Goal: Task Accomplishment & Management: Complete application form

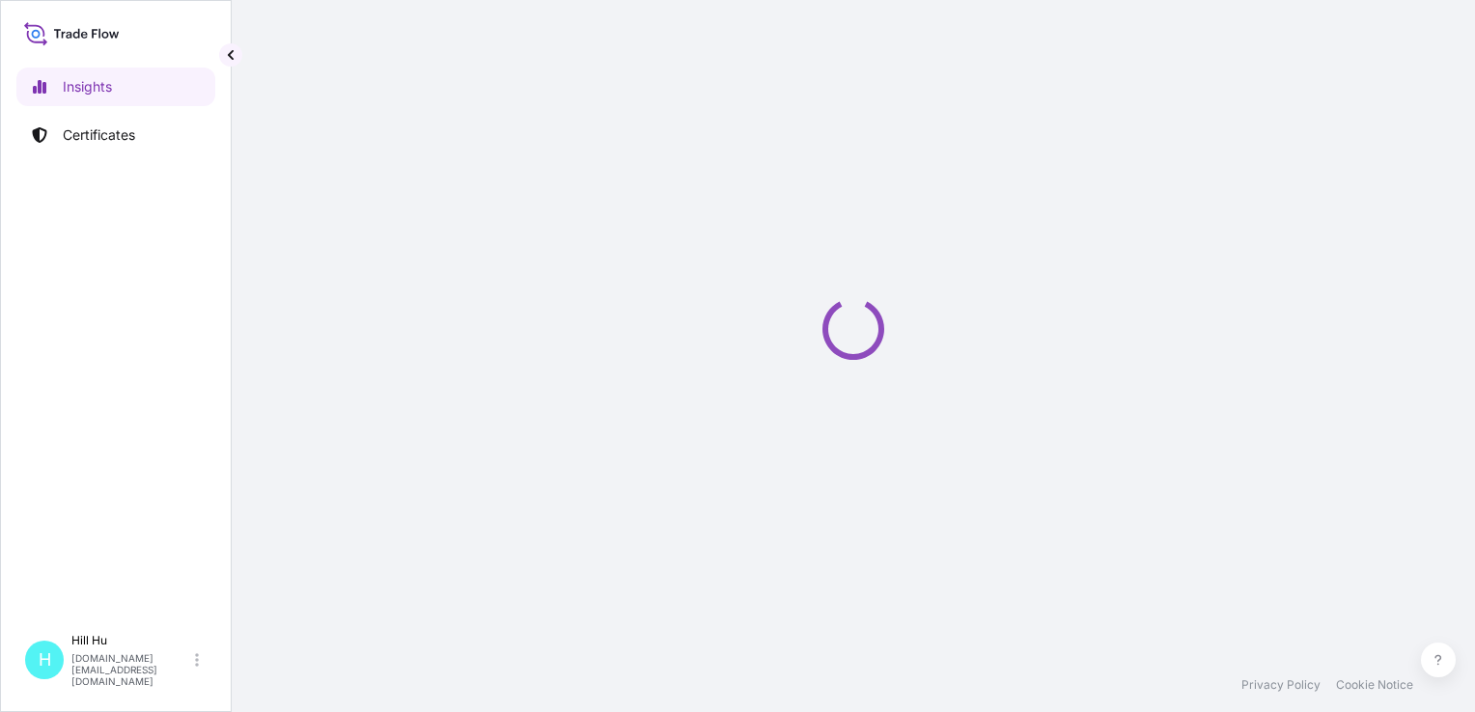
select select "2025"
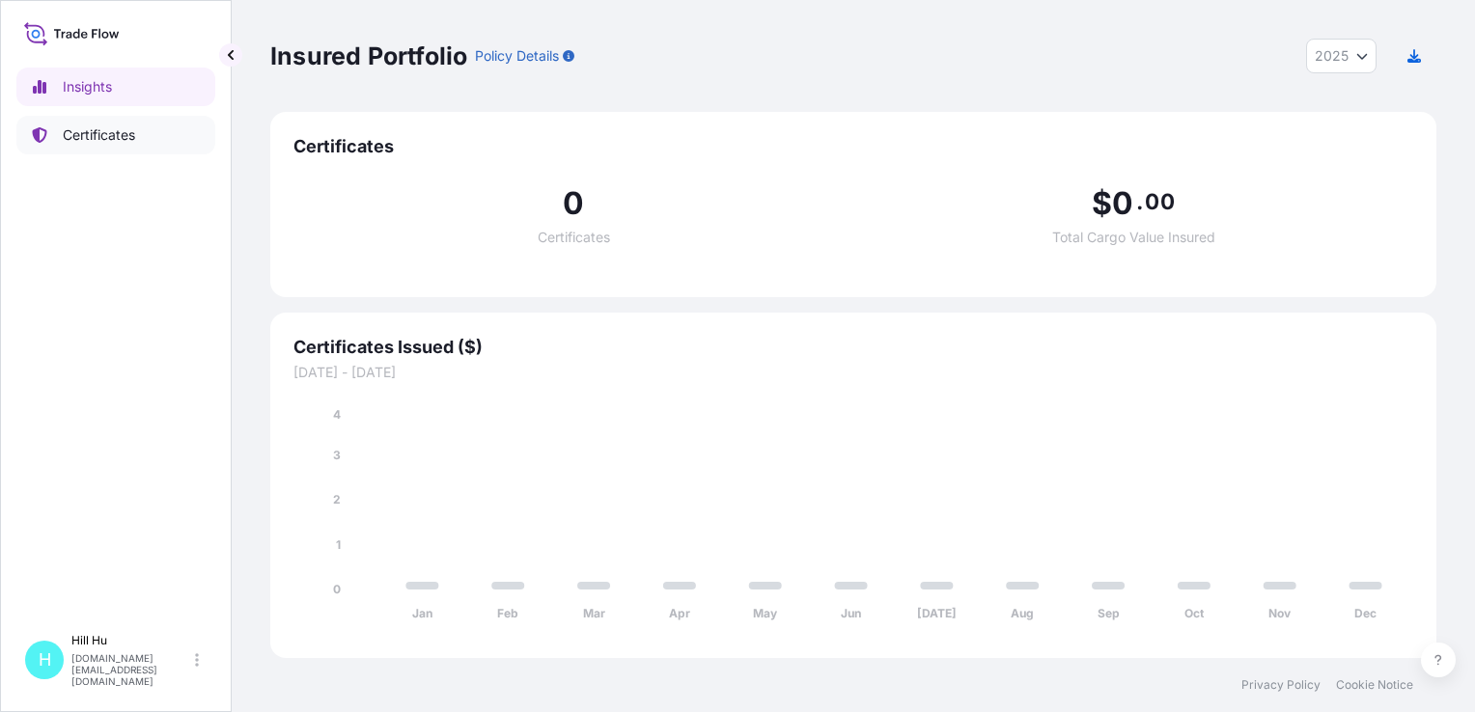
click at [69, 134] on p "Certificates" at bounding box center [99, 134] width 72 height 19
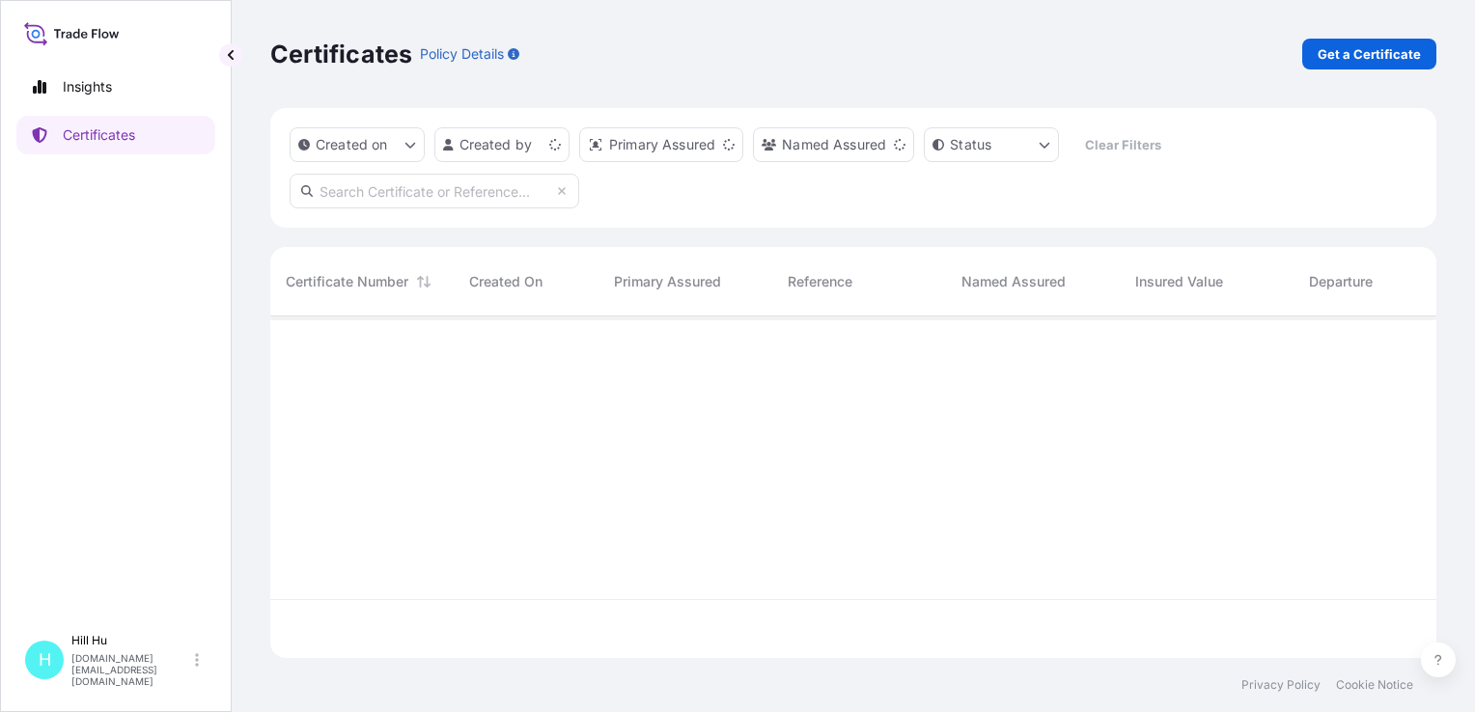
scroll to position [338, 1151]
click at [1371, 47] on p "Get a Certificate" at bounding box center [1368, 53] width 103 height 19
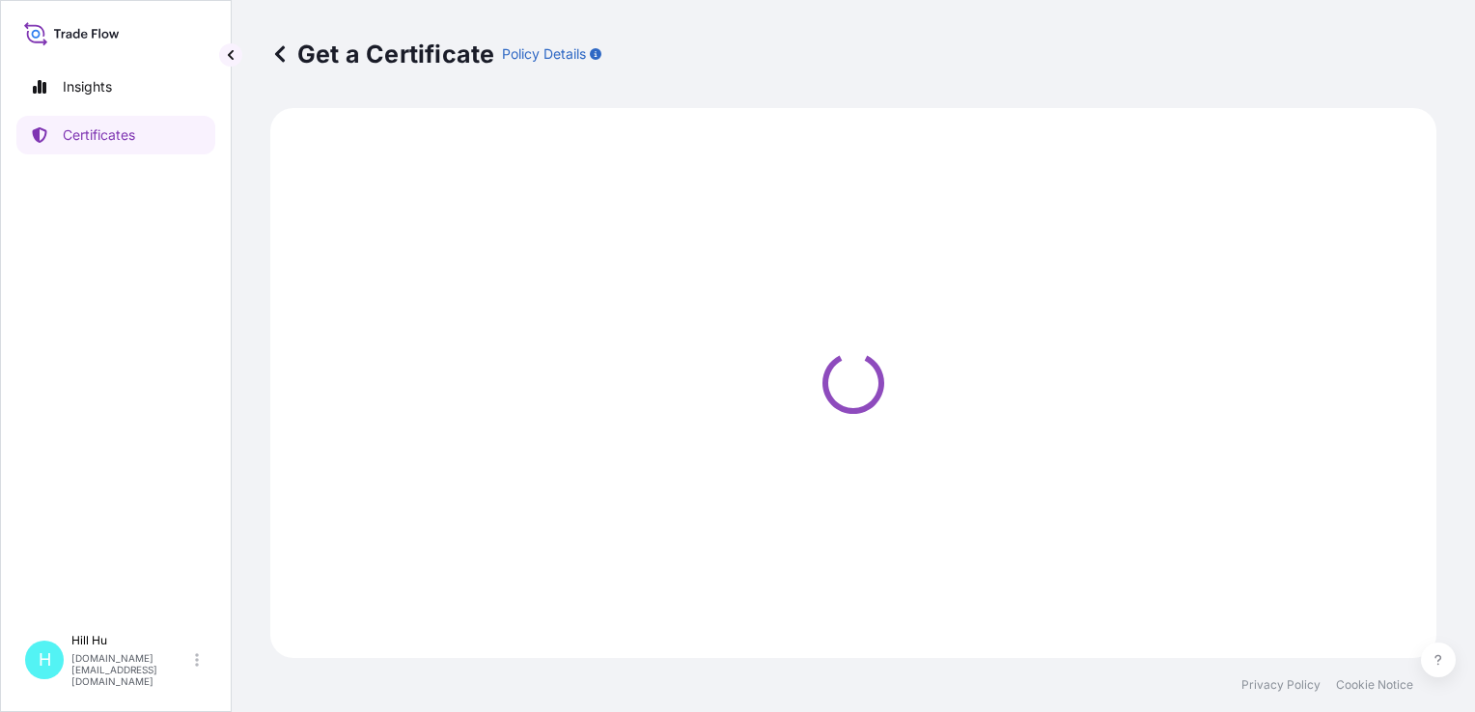
select select "Sea"
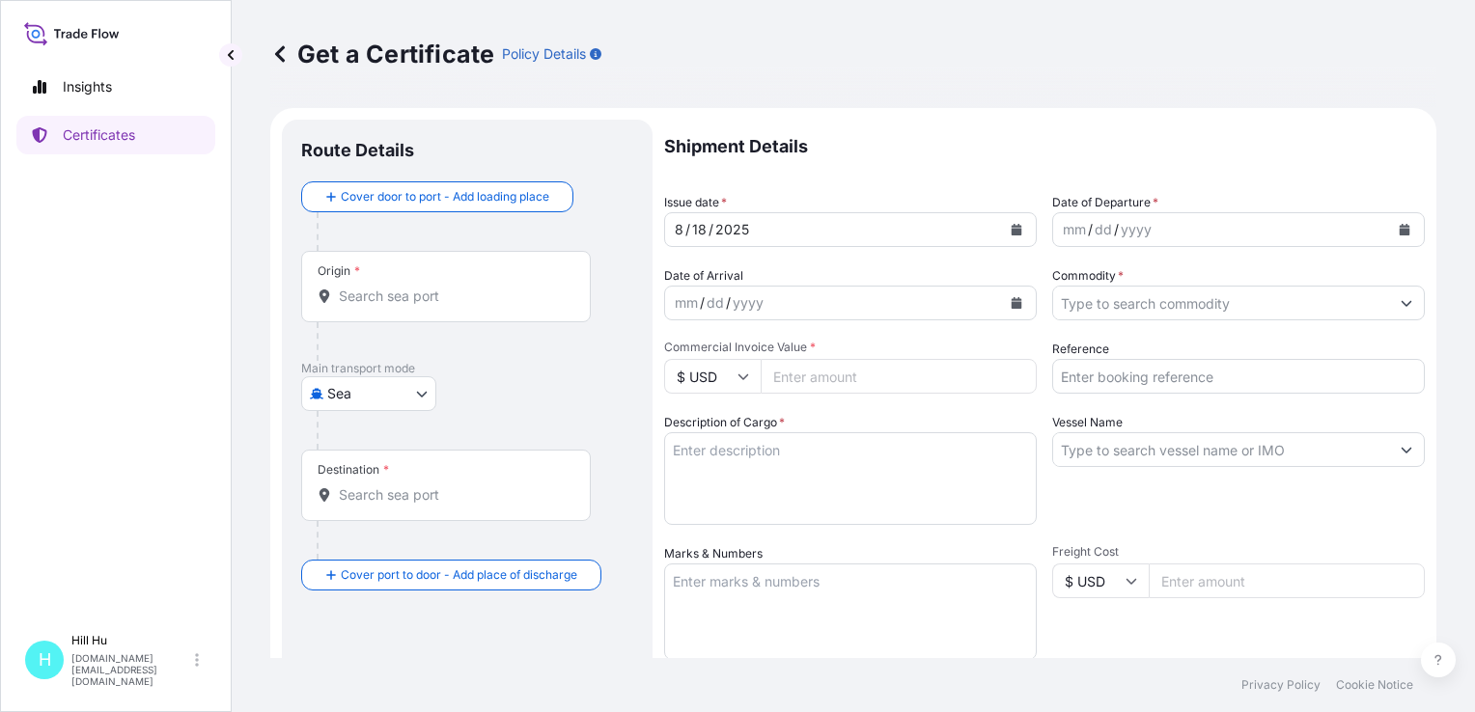
click at [1204, 228] on div "mm / dd / yyyy" at bounding box center [1221, 229] width 336 height 35
click at [1403, 234] on button "Calendar" at bounding box center [1404, 229] width 31 height 31
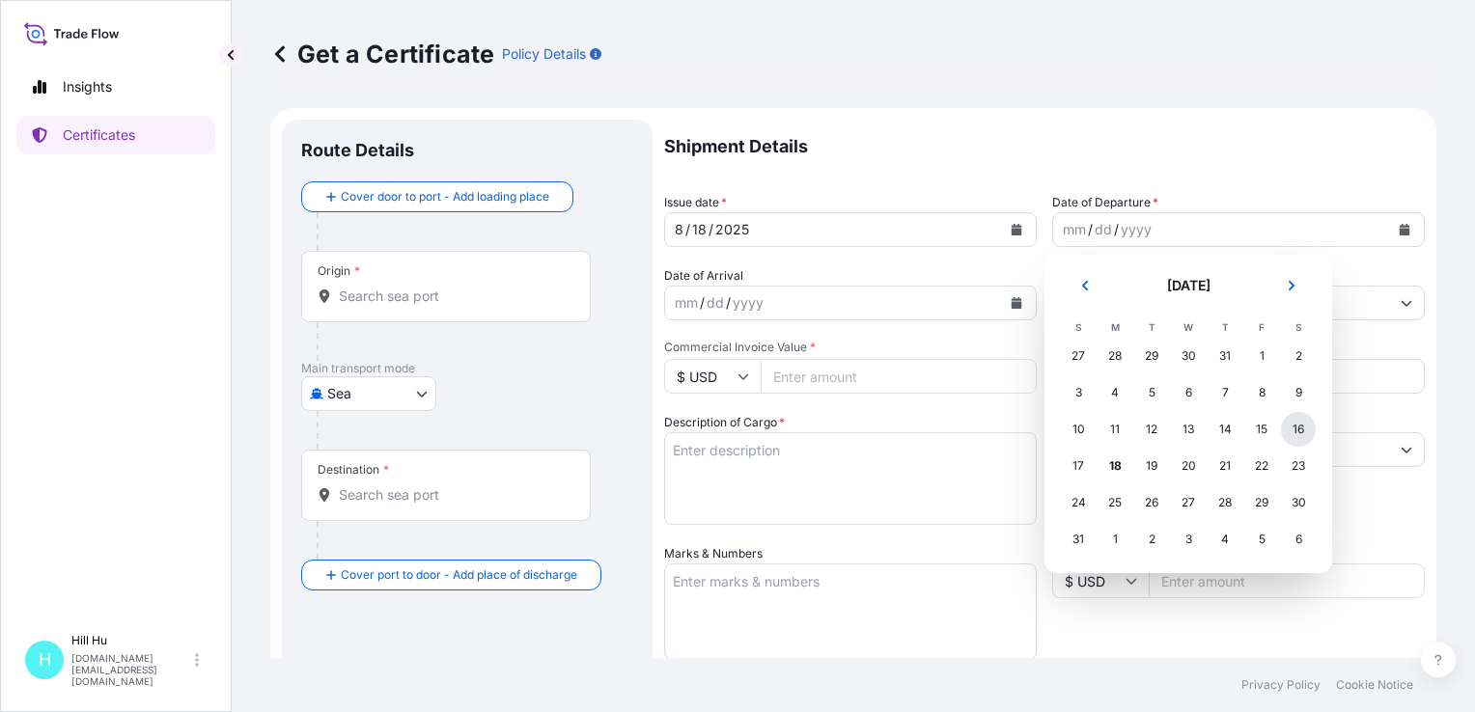
click at [1300, 436] on div "16" at bounding box center [1298, 429] width 35 height 35
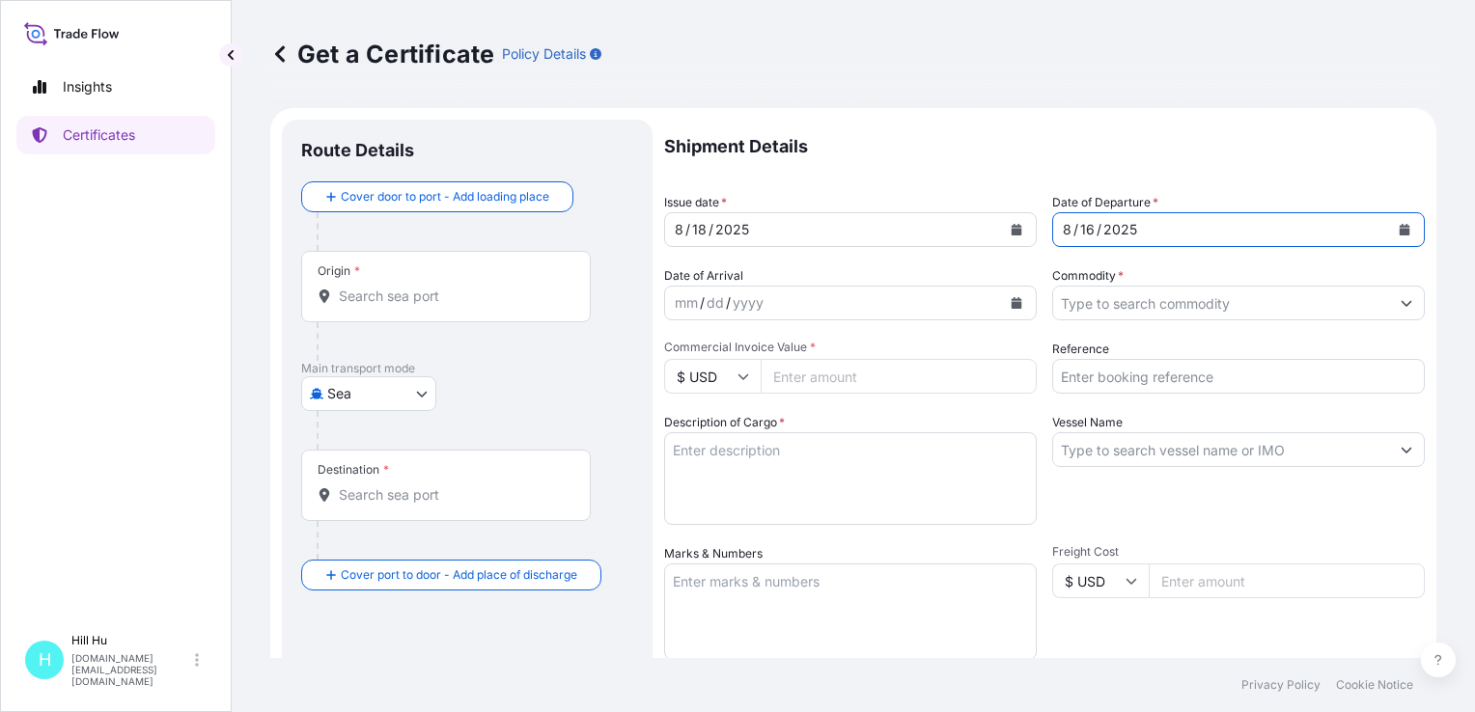
click at [711, 303] on div "dd" at bounding box center [715, 302] width 21 height 23
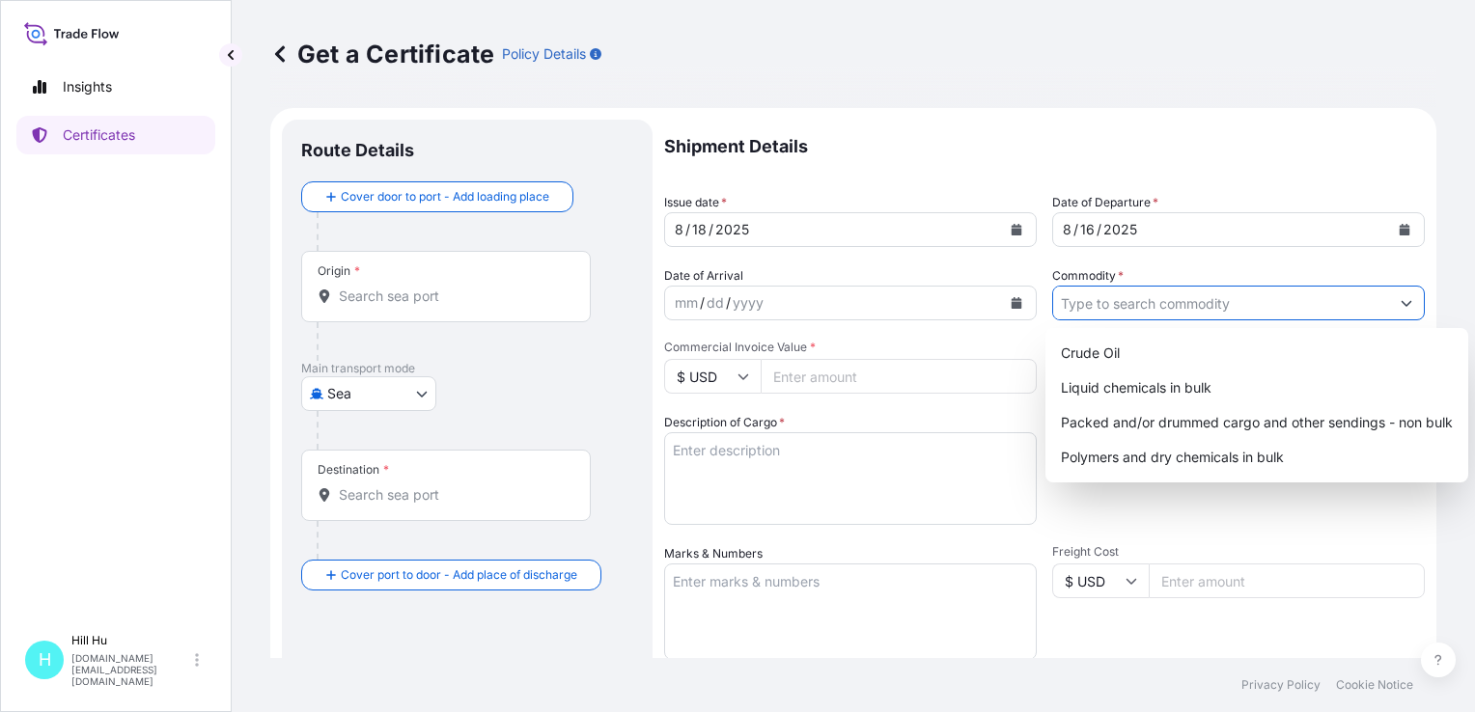
click at [1197, 305] on input "Commodity *" at bounding box center [1221, 303] width 336 height 35
click at [1138, 422] on div "Packed and/or drummed cargo and other sendings - non bulk" at bounding box center [1256, 422] width 407 height 35
type input "Packed and/or drummed cargo and other sendings - non bulk"
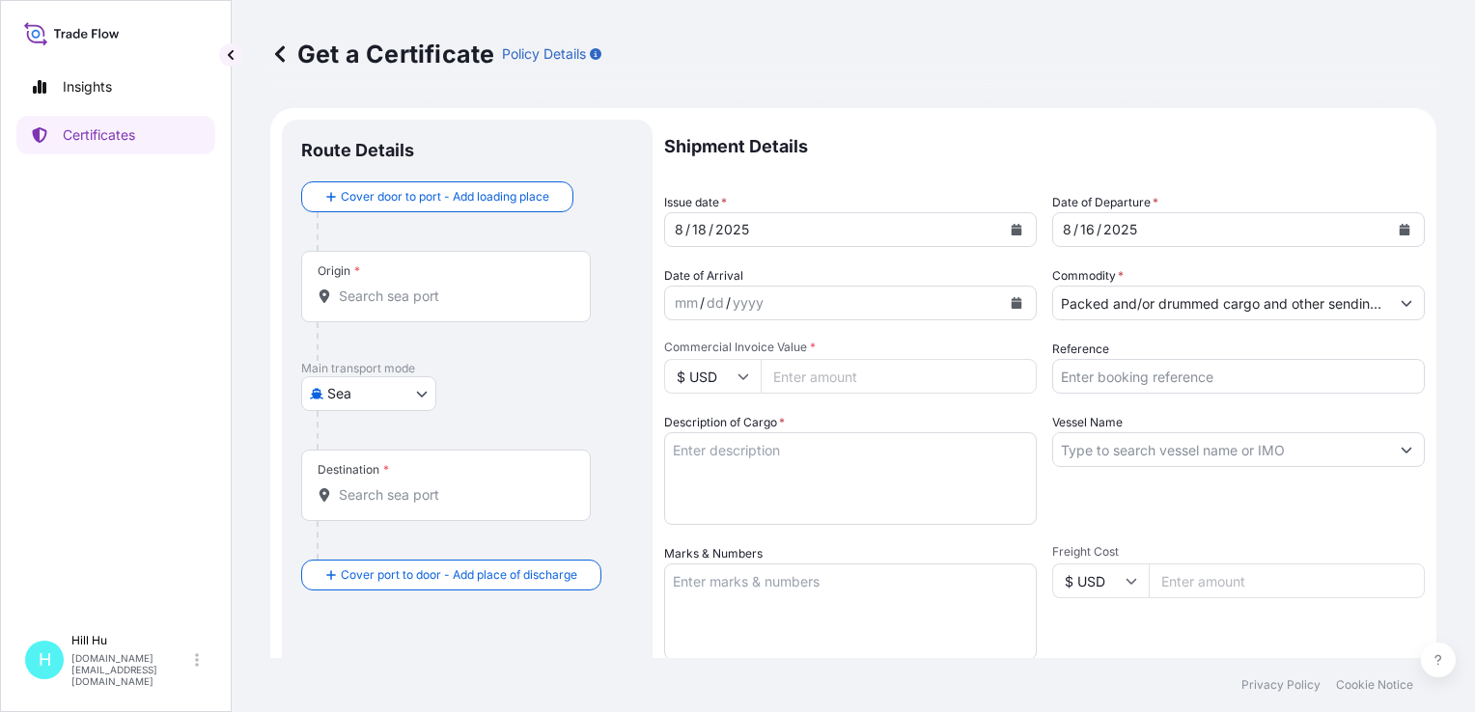
click at [746, 373] on icon at bounding box center [743, 377] width 12 height 12
click at [708, 539] on div "¥ CNY" at bounding box center [712, 520] width 81 height 37
type input "¥ CNY"
click at [834, 378] on input "Commercial Invoice Value *" at bounding box center [899, 376] width 276 height 35
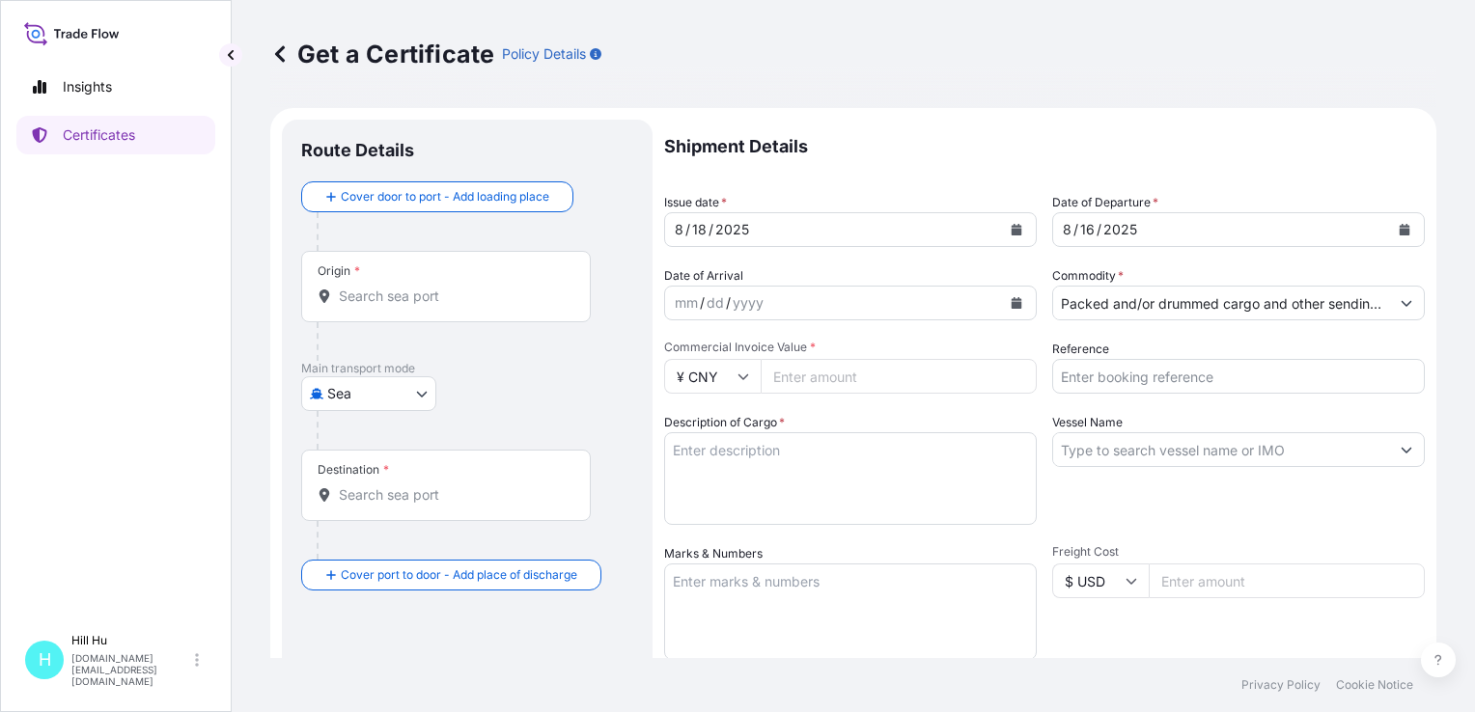
paste input "952471.80"
type input "952471.80"
click at [733, 450] on textarea "Description of Cargo *" at bounding box center [850, 478] width 373 height 93
click at [803, 472] on textarea "Description of Cargo *" at bounding box center [850, 478] width 373 height 93
paste textarea "SCHULAMID 66 SK 1000 BLK 968001, BG25HT"
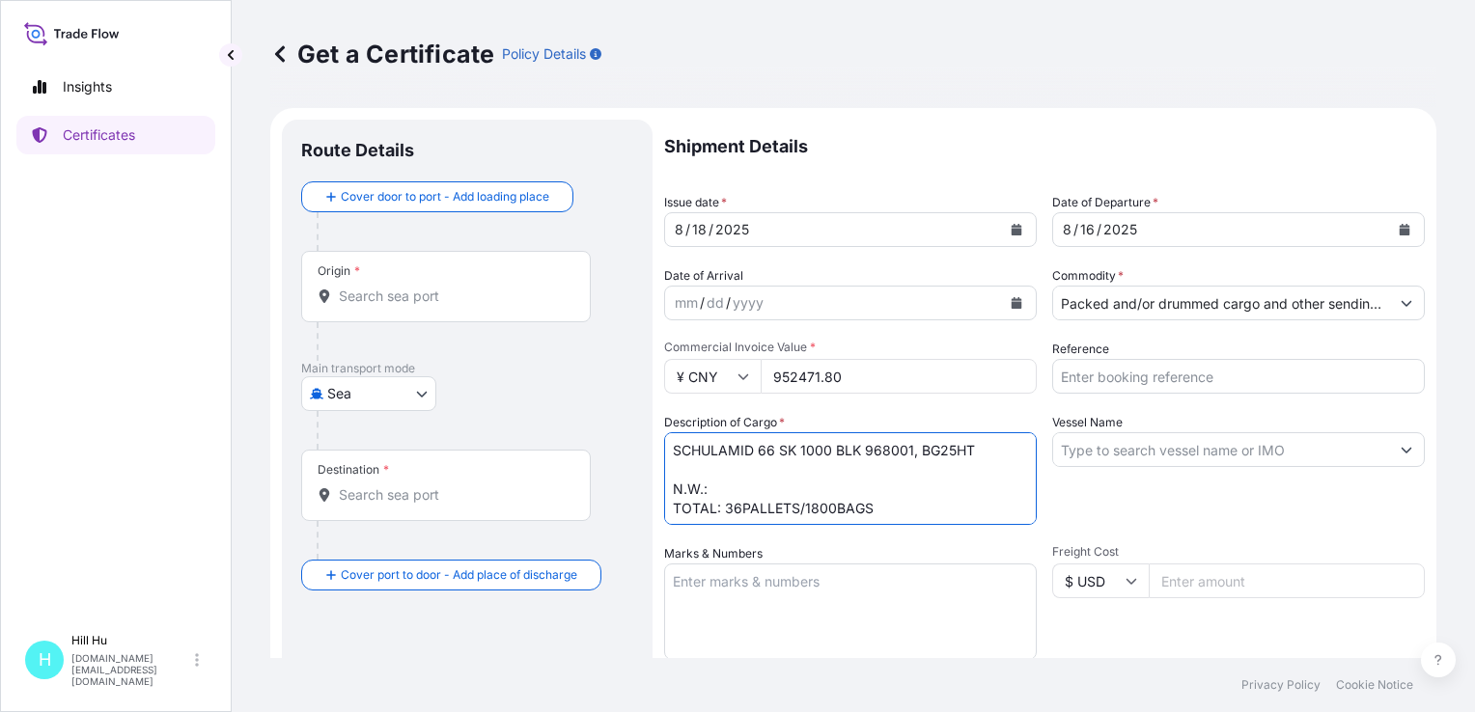
click at [761, 496] on textarea "SCHULAMID 66 SK 1000 BLK 968001, BG25HT N.W.: TOTAL: 36PALLETS/1800BAGS" at bounding box center [850, 478] width 373 height 93
type textarea "SCHULAMID 66 SK 1000 BLK 968001, BG25HT N.W.: 45000KGS TOTAL: 36PALLETS/1800BAGS"
click at [1122, 384] on input "Reference" at bounding box center [1238, 376] width 373 height 35
paste input "5013165695&5013165696"
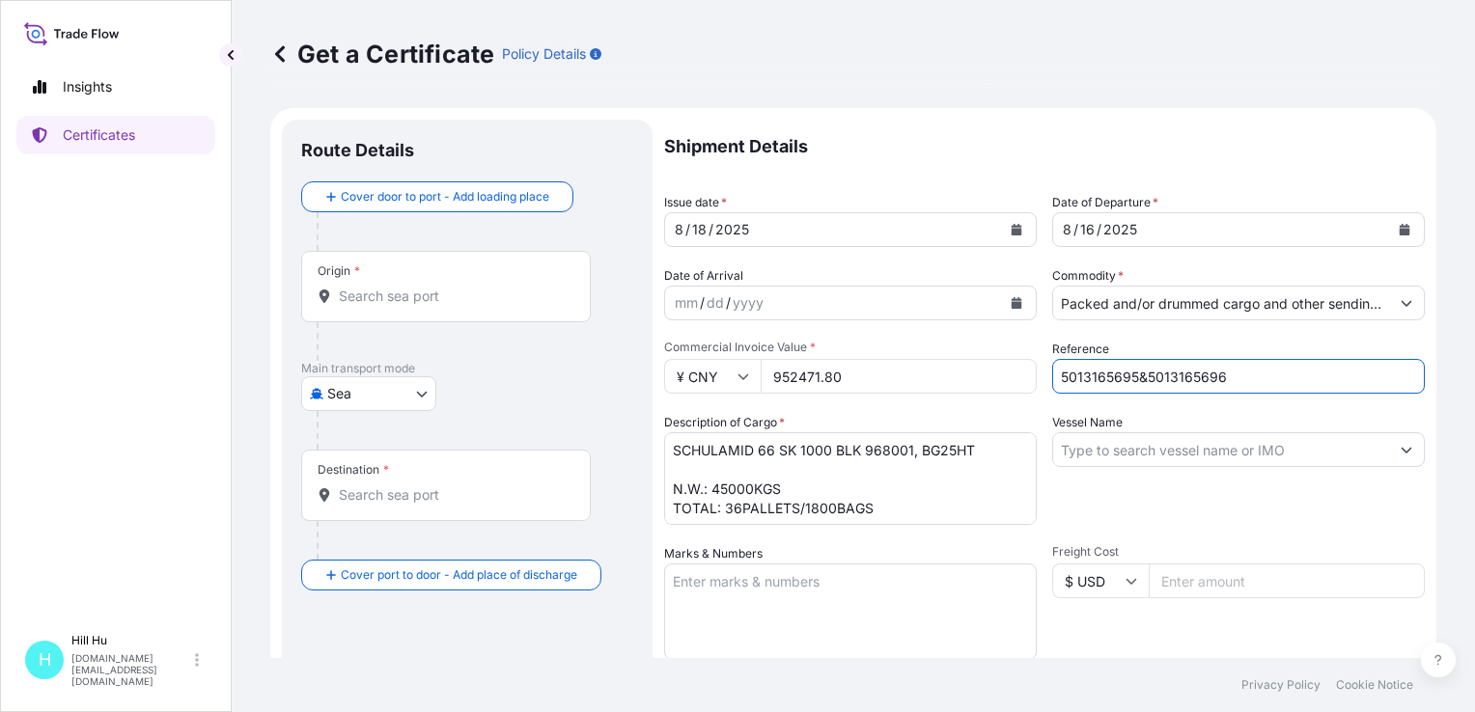
type input "5013165695&5013165696"
click at [1124, 457] on input "Vessel Name" at bounding box center [1221, 449] width 336 height 35
paste input "TENDER SOUL"
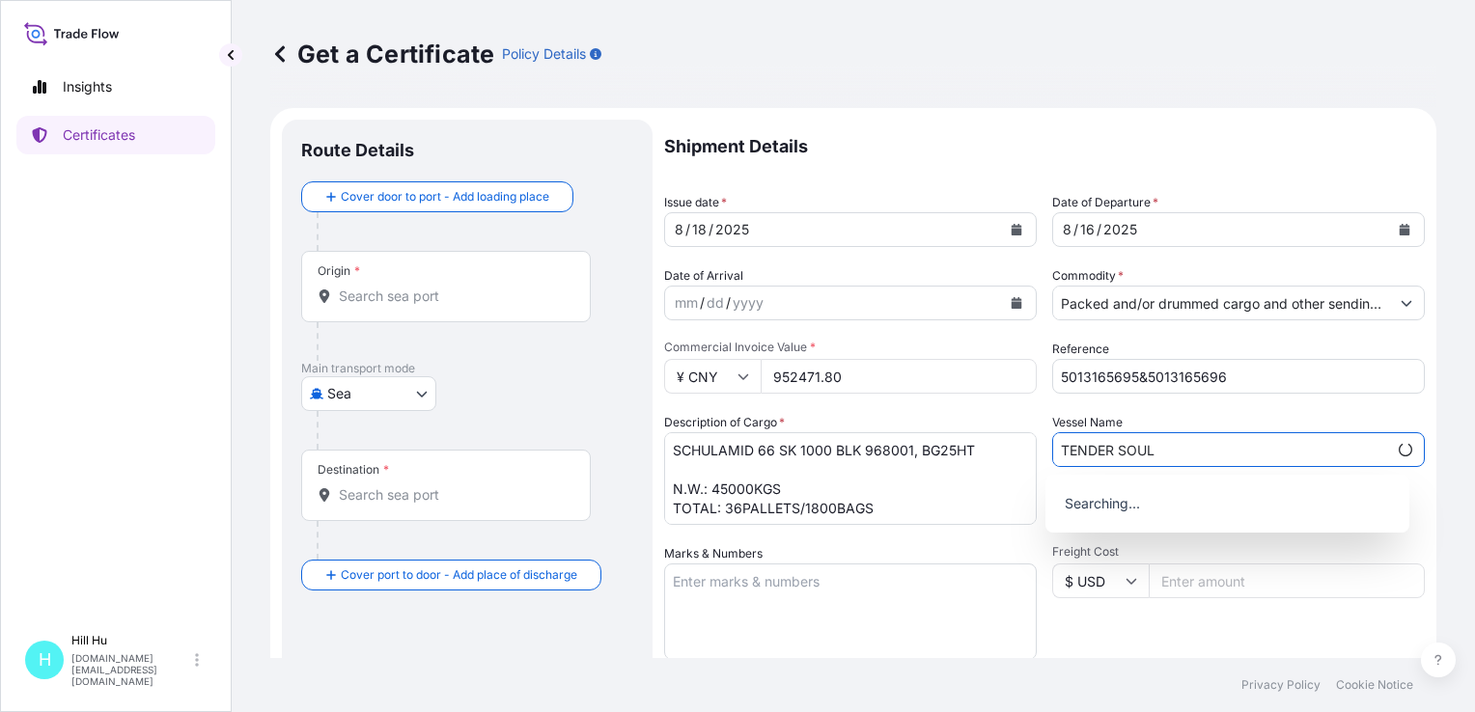
type input "TENDER SOUL"
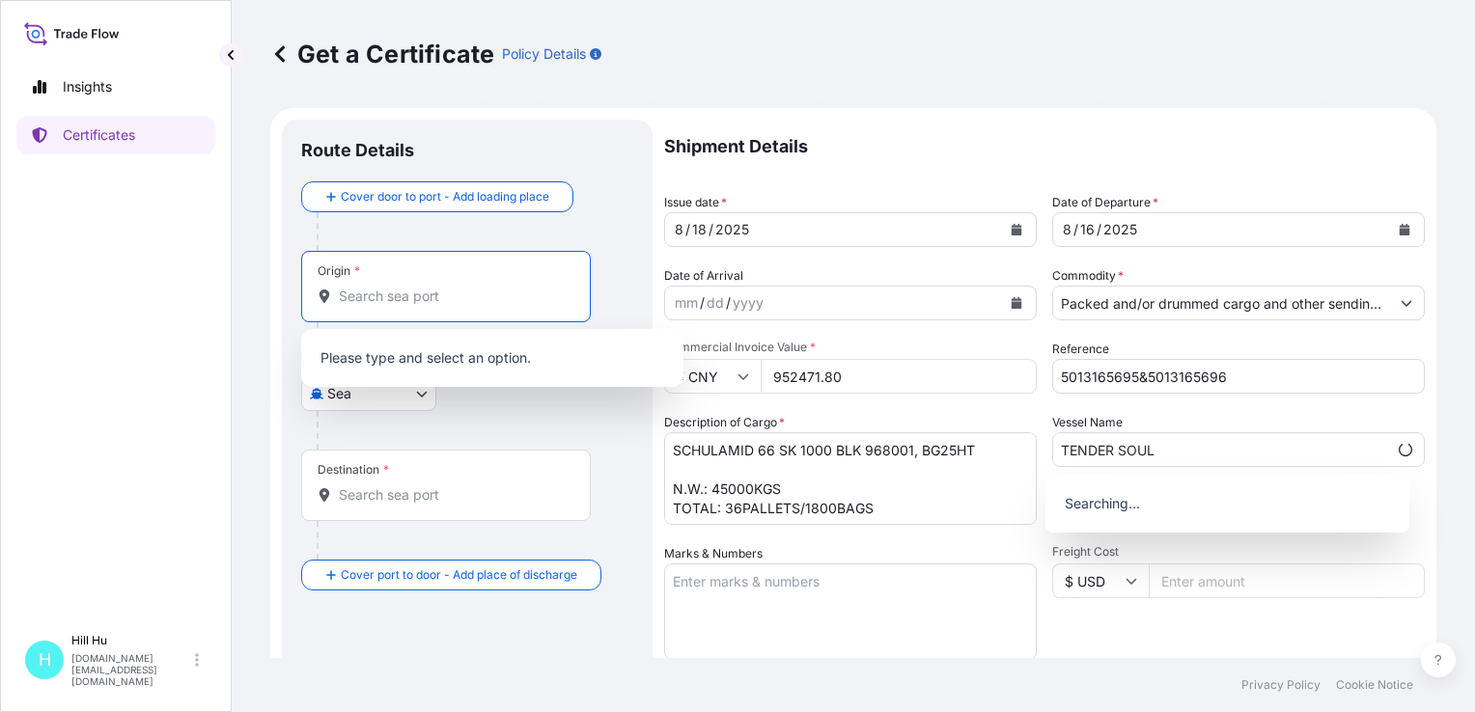
click at [389, 291] on input "Origin *" at bounding box center [453, 296] width 228 height 19
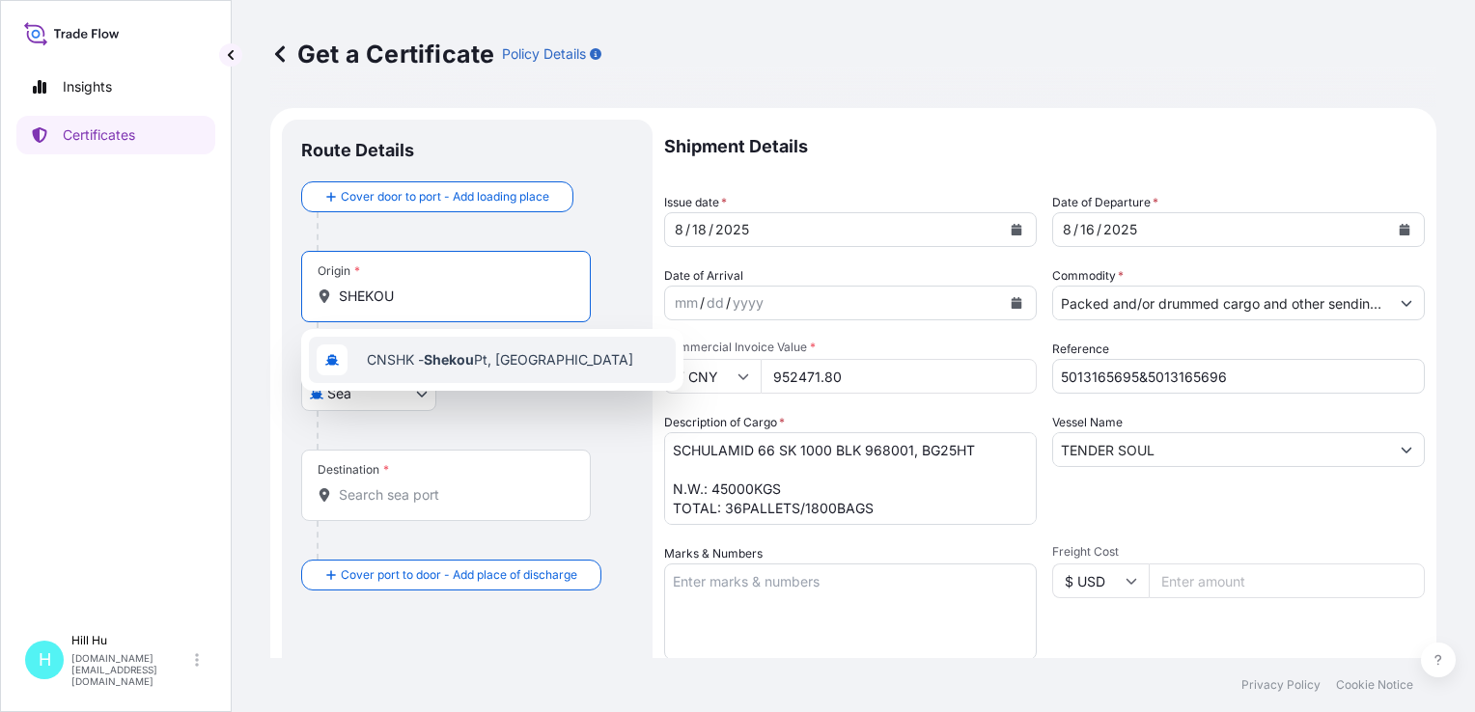
click at [440, 373] on div "CNSHK - Shekou Pt, [GEOGRAPHIC_DATA]" at bounding box center [492, 360] width 367 height 46
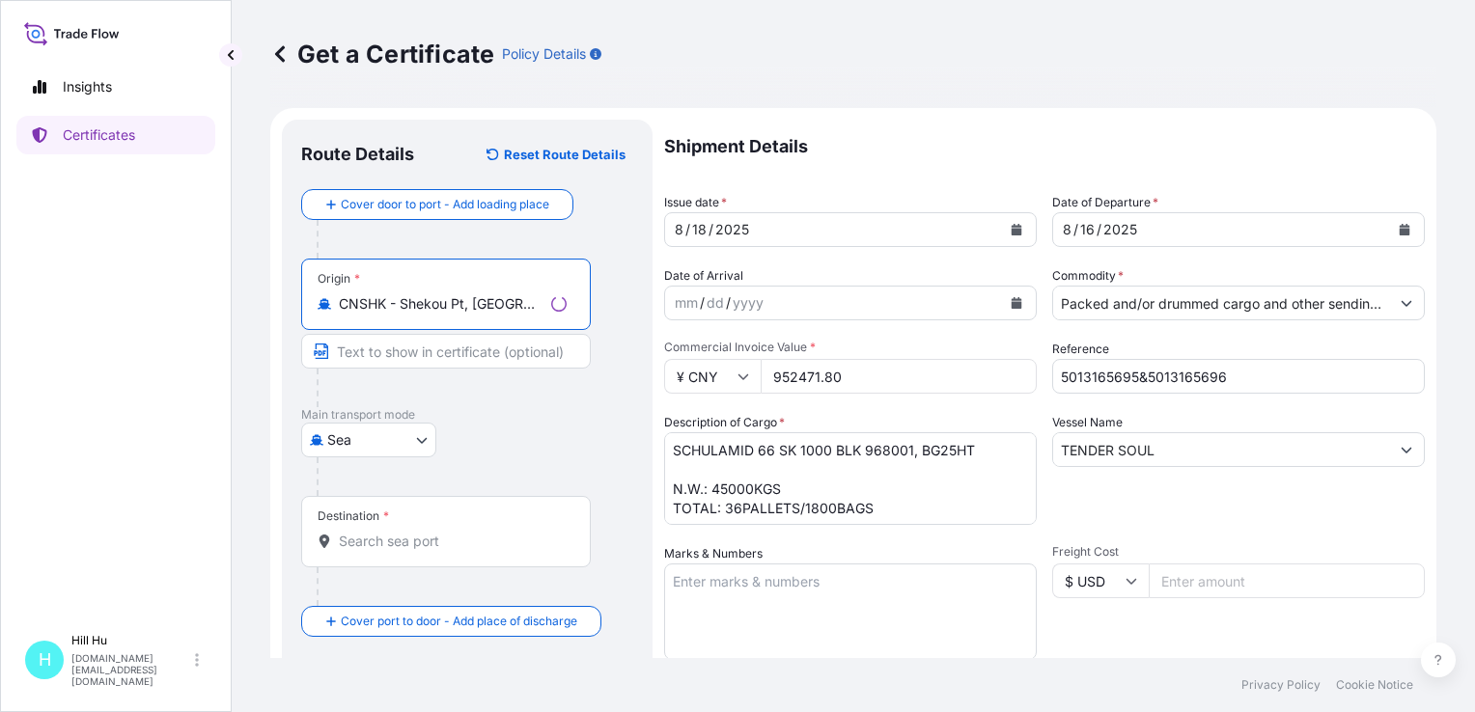
type input "CNSHK - Shekou Pt, [GEOGRAPHIC_DATA]"
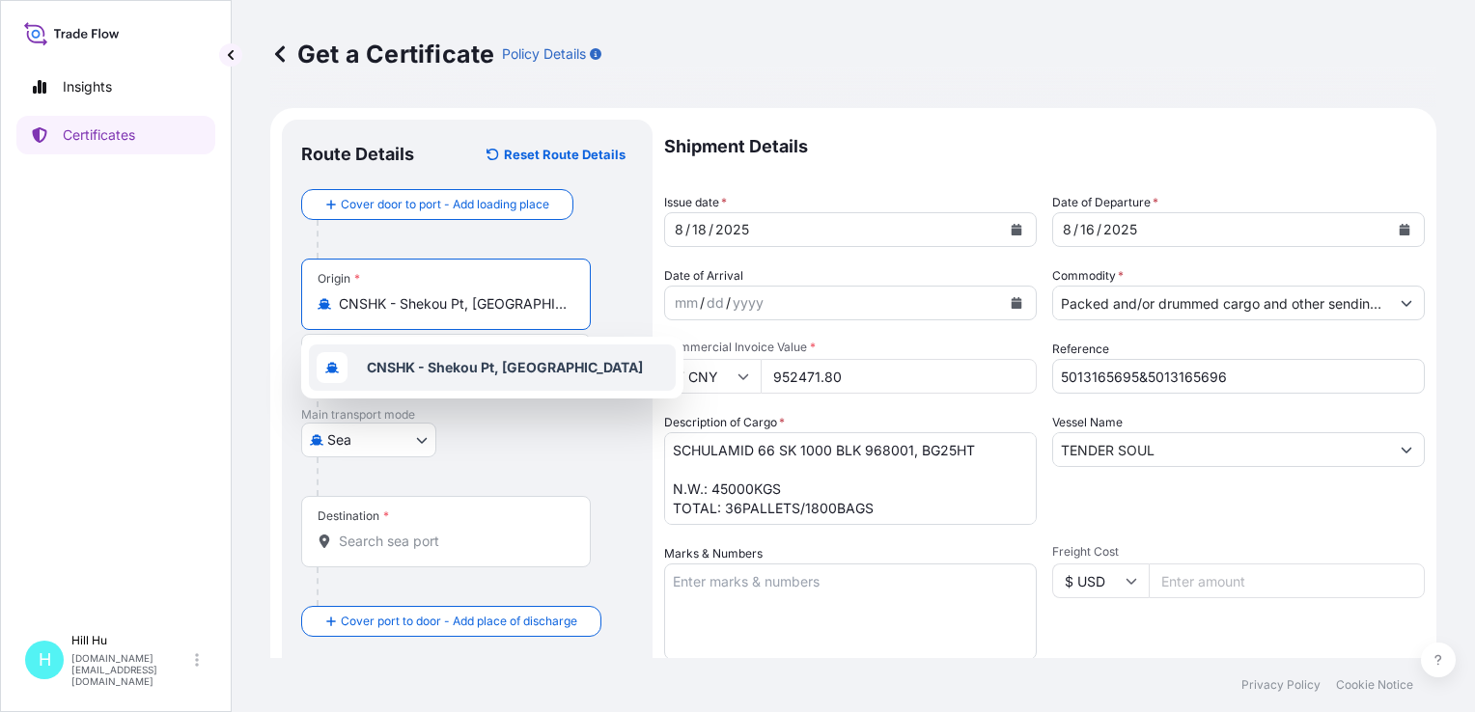
click at [450, 371] on b "CNSHK - Shekou Pt, [GEOGRAPHIC_DATA]" at bounding box center [505, 367] width 276 height 16
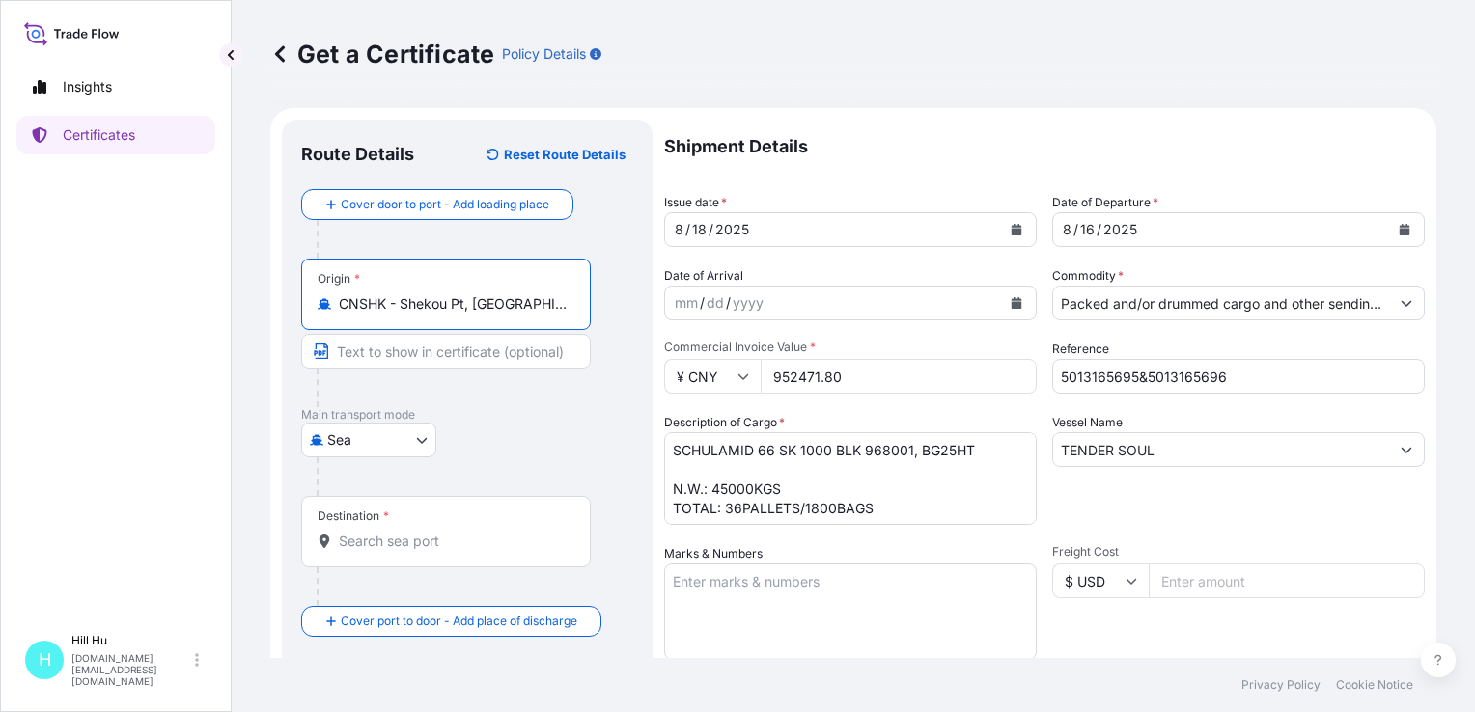
click at [374, 539] on input "Destination *" at bounding box center [453, 541] width 228 height 19
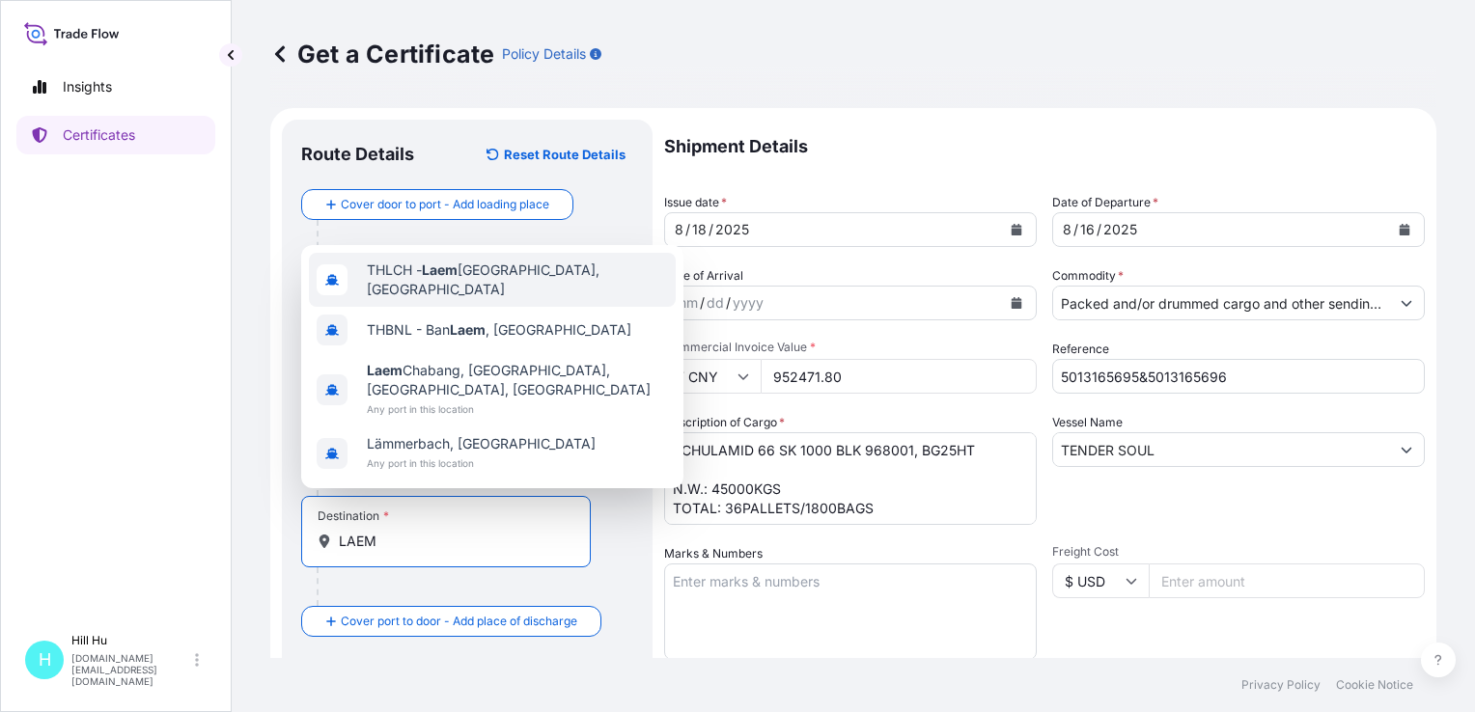
click at [528, 288] on span "THLCH - [GEOGRAPHIC_DATA], [GEOGRAPHIC_DATA]" at bounding box center [517, 280] width 301 height 39
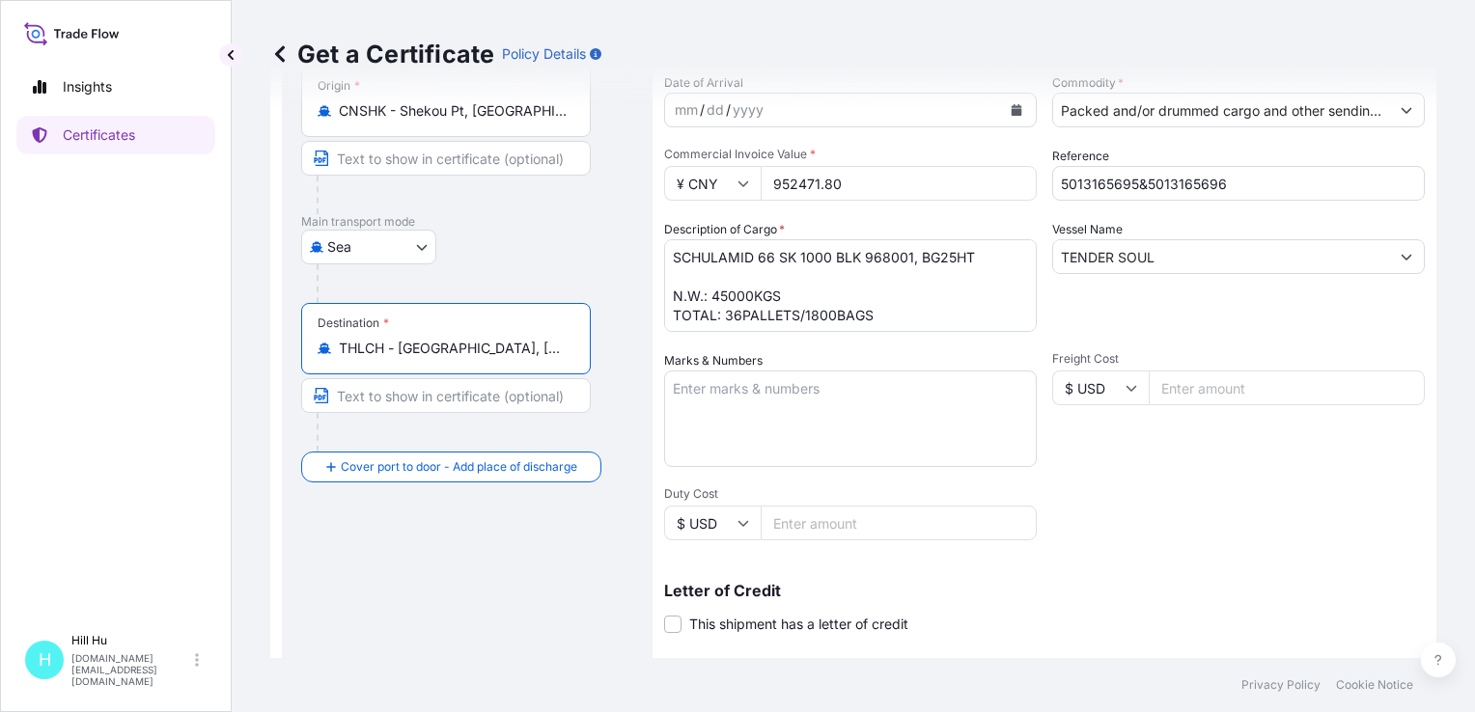
type input "THLCH - [GEOGRAPHIC_DATA], [GEOGRAPHIC_DATA]"
click at [737, 397] on textarea "Marks & Numbers" at bounding box center [850, 419] width 373 height 97
click at [749, 401] on textarea "Marks & Numbers" at bounding box center [850, 419] width 373 height 97
paste textarea "LyondellBasell Advanced Polymer (Dongguan) Co. Ltd."
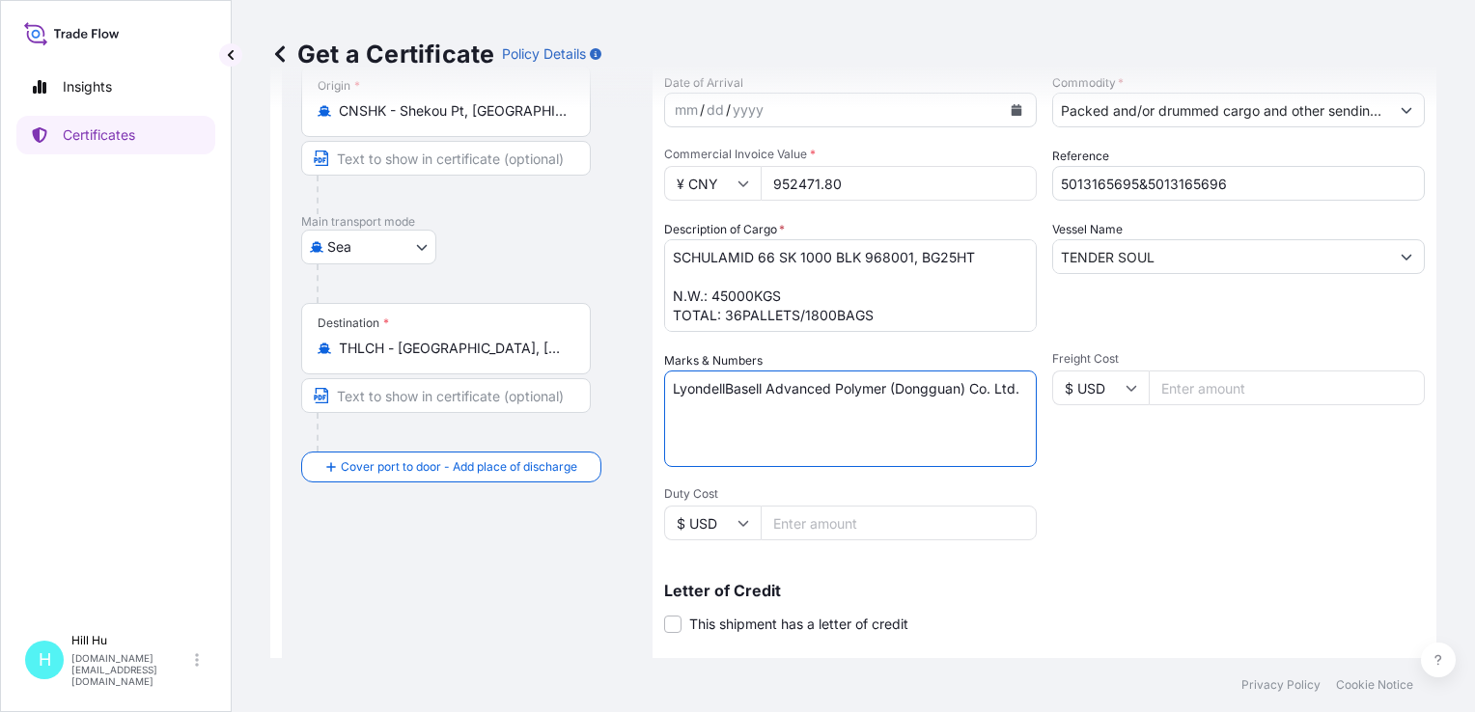
drag, startPoint x: 771, startPoint y: 387, endPoint x: 776, endPoint y: 406, distance: 19.9
click at [776, 406] on textarea "LyondellBasell Advanced Polymer (Dongguan) Co. Ltd." at bounding box center [850, 419] width 373 height 97
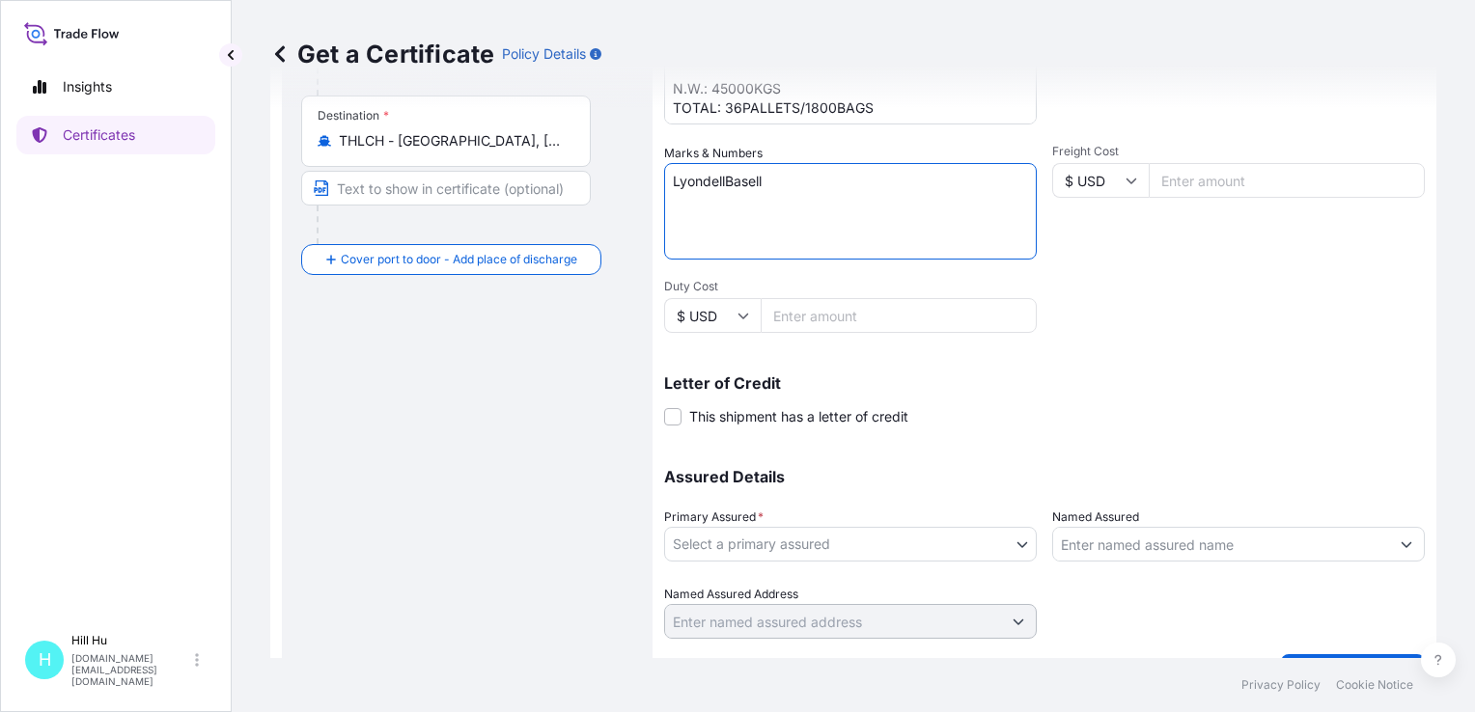
scroll to position [445, 0]
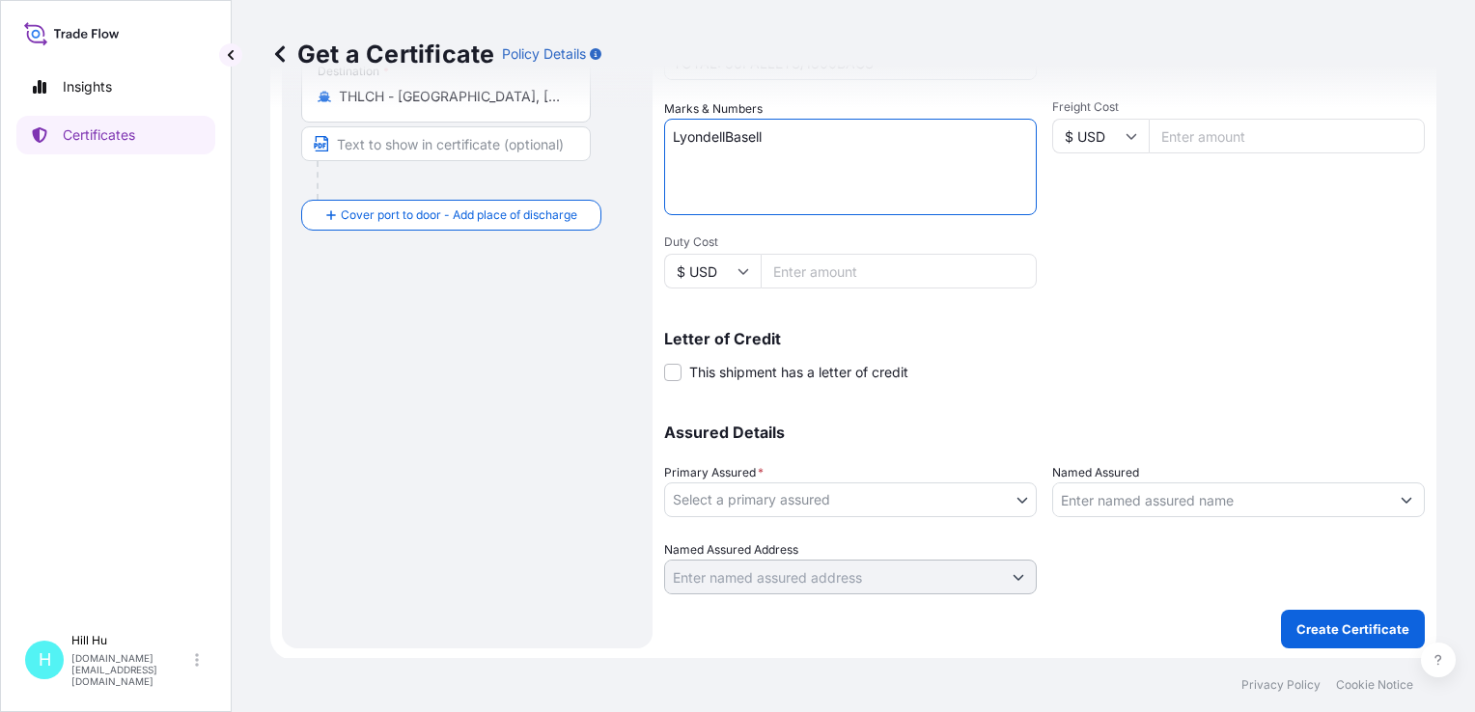
type textarea "LyondellBasell"
click at [1153, 496] on input "Named Assured" at bounding box center [1221, 500] width 336 height 35
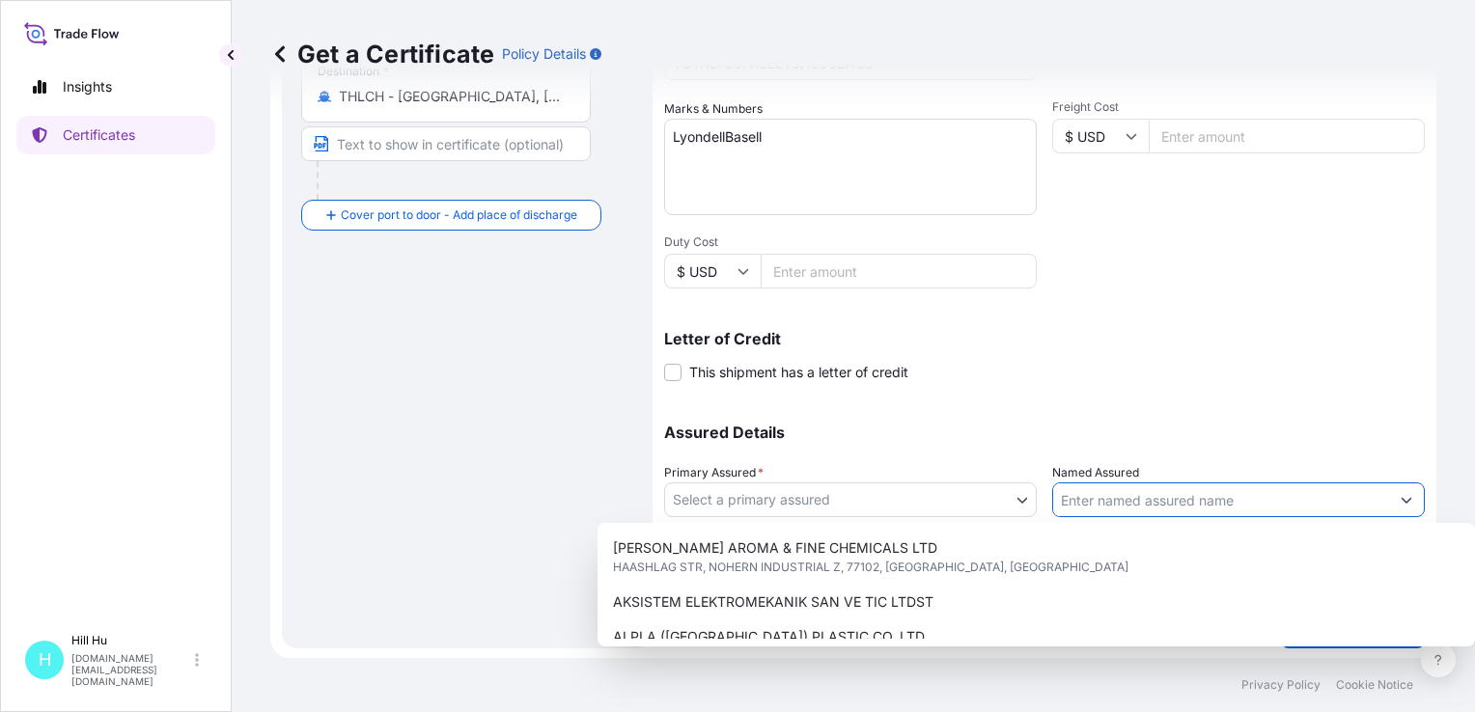
paste input "LyondellBasell Advanced Polymer (Dongguan) Co. Ltd."
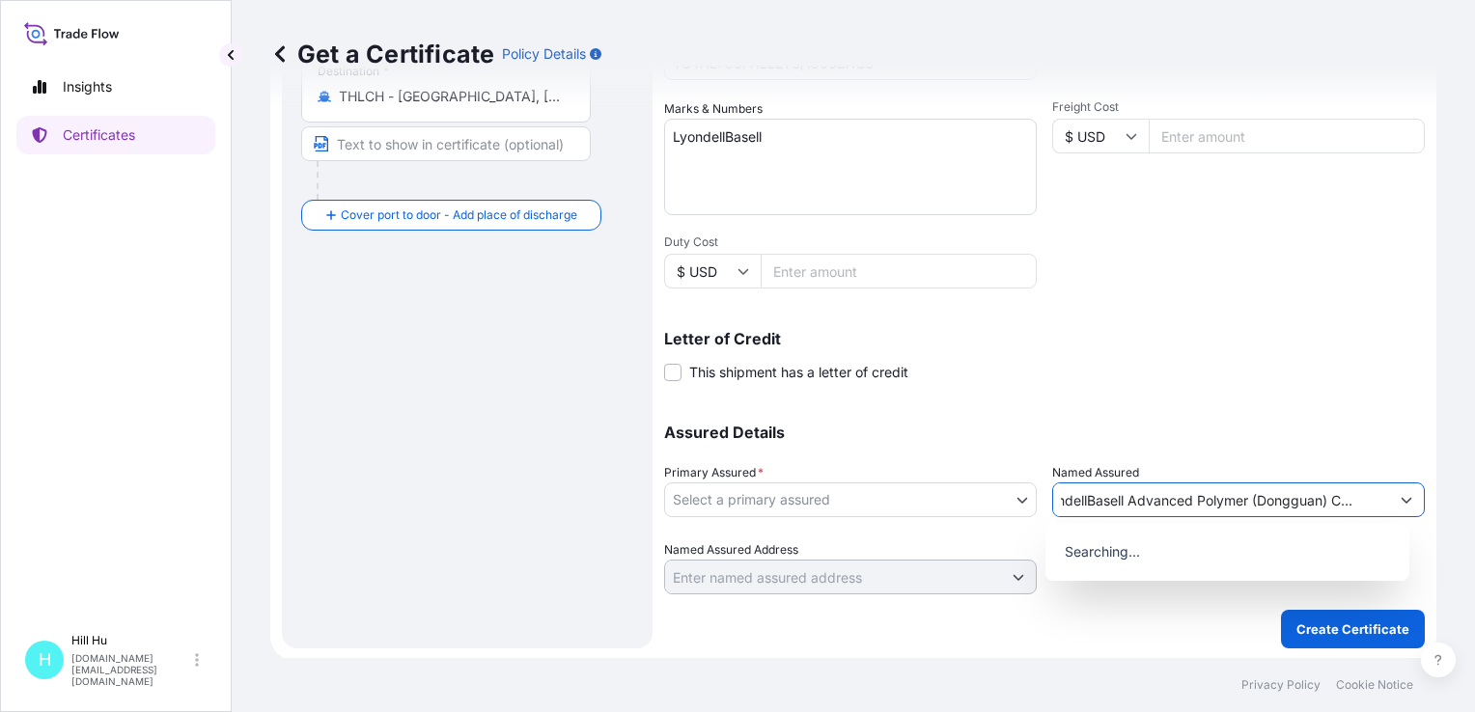
type input "LyondellBasell Advanced Polymer (Dongguan) Co. Ltd."
click at [857, 505] on body "9 options available. 0 options available. Insights Certificates [GEOGRAPHIC_DAT…" at bounding box center [737, 356] width 1475 height 712
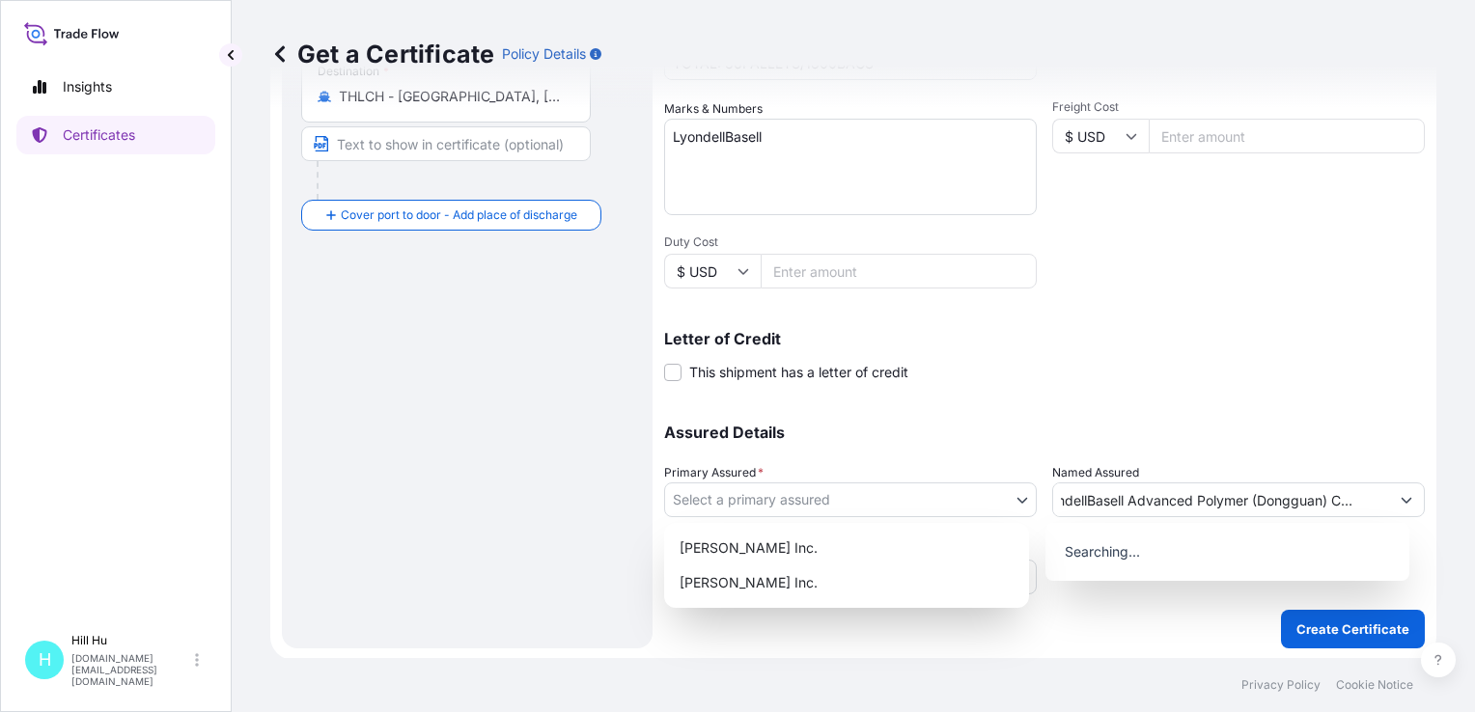
scroll to position [0, 0]
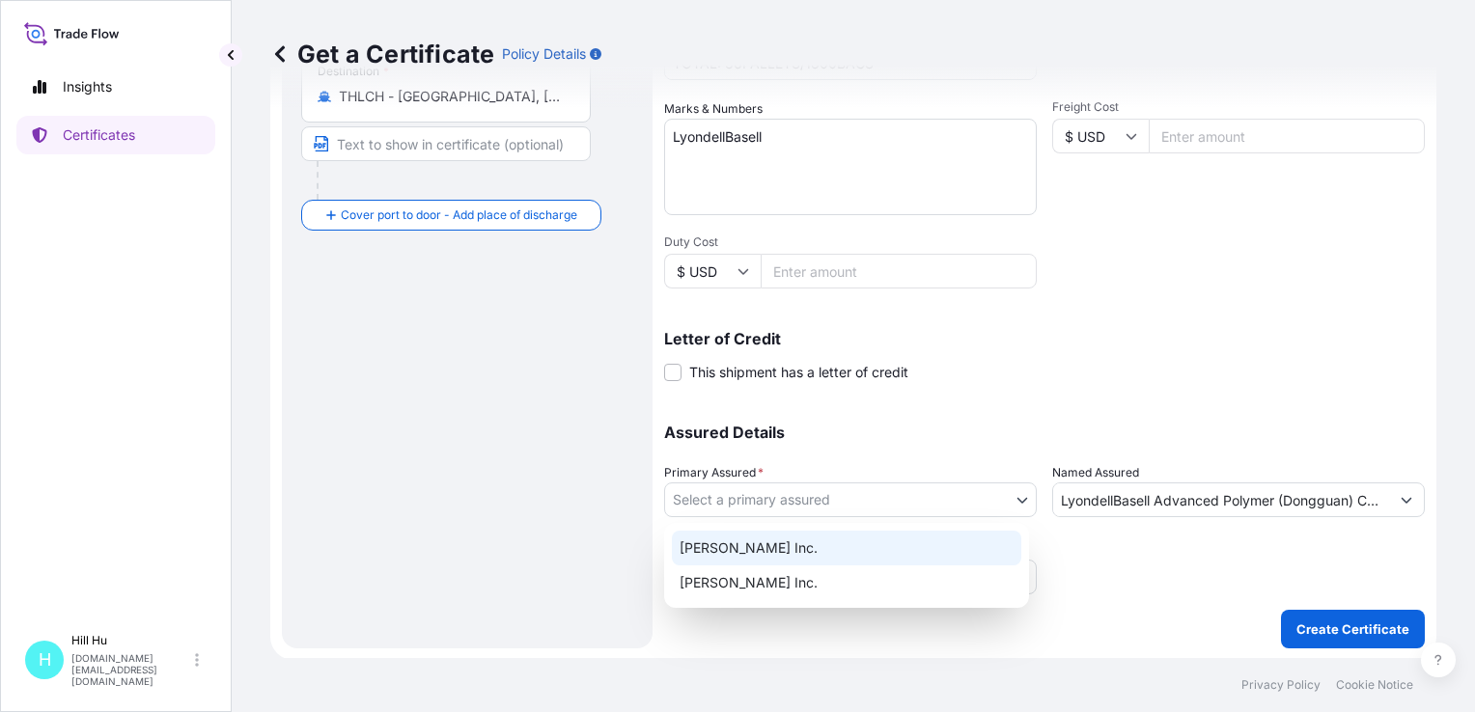
click at [753, 554] on div "[PERSON_NAME] Inc." at bounding box center [846, 548] width 349 height 35
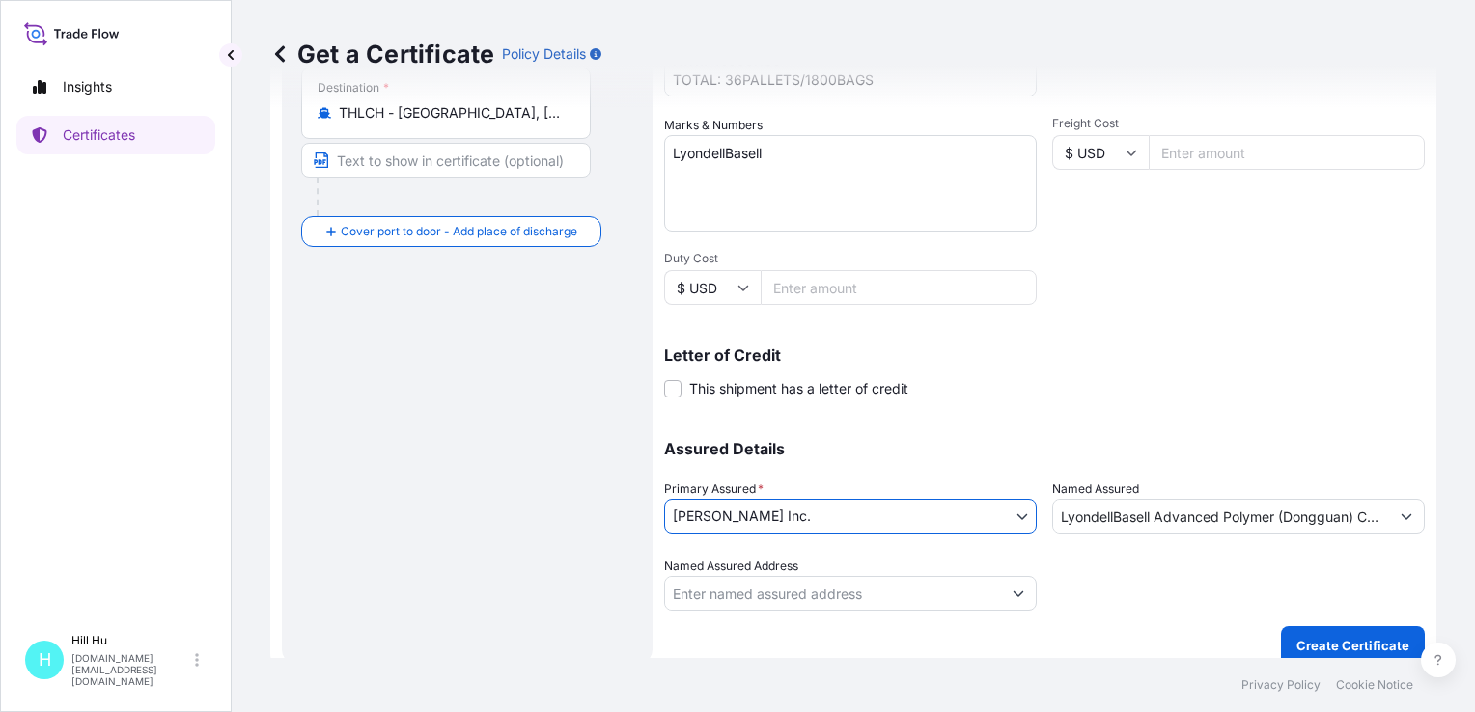
scroll to position [445, 0]
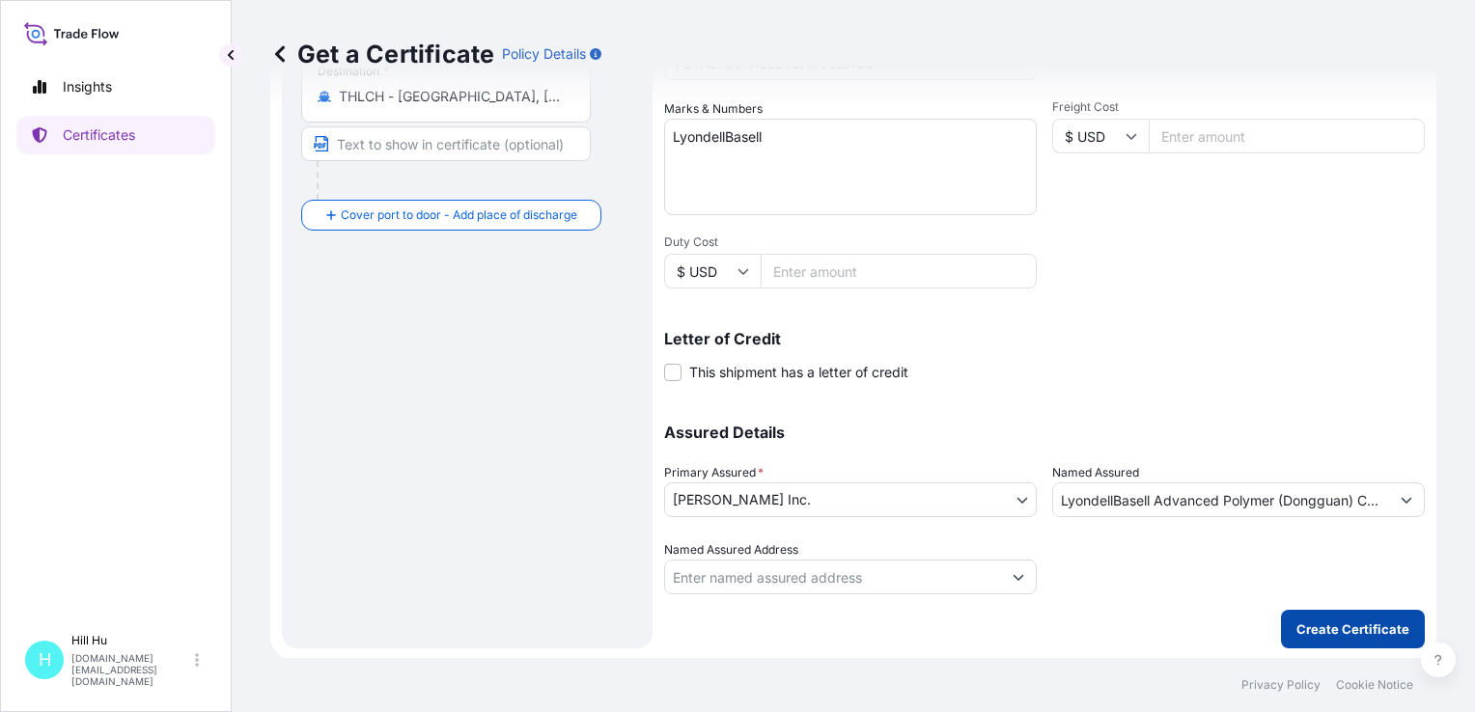
click at [1319, 624] on p "Create Certificate" at bounding box center [1352, 629] width 113 height 19
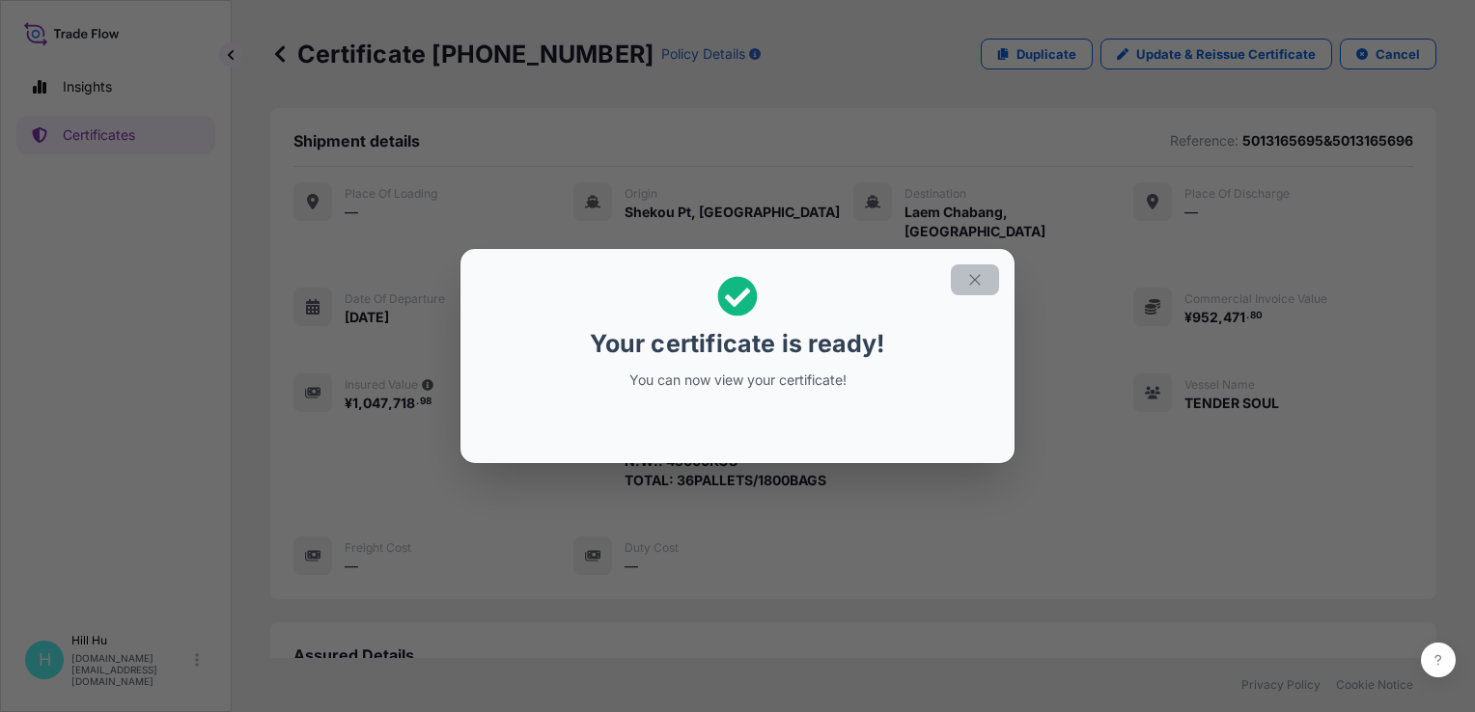
click at [973, 280] on icon "button" at bounding box center [974, 279] width 17 height 17
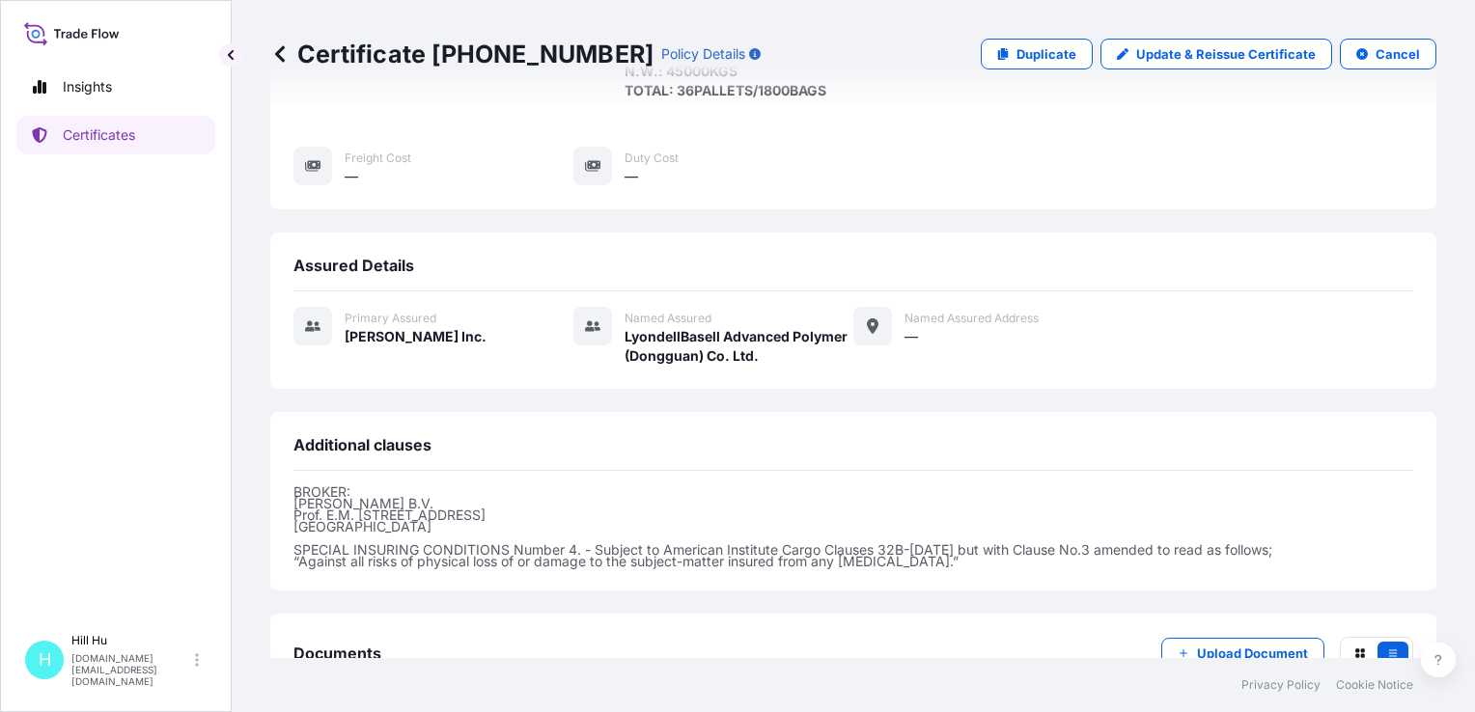
scroll to position [500, 0]
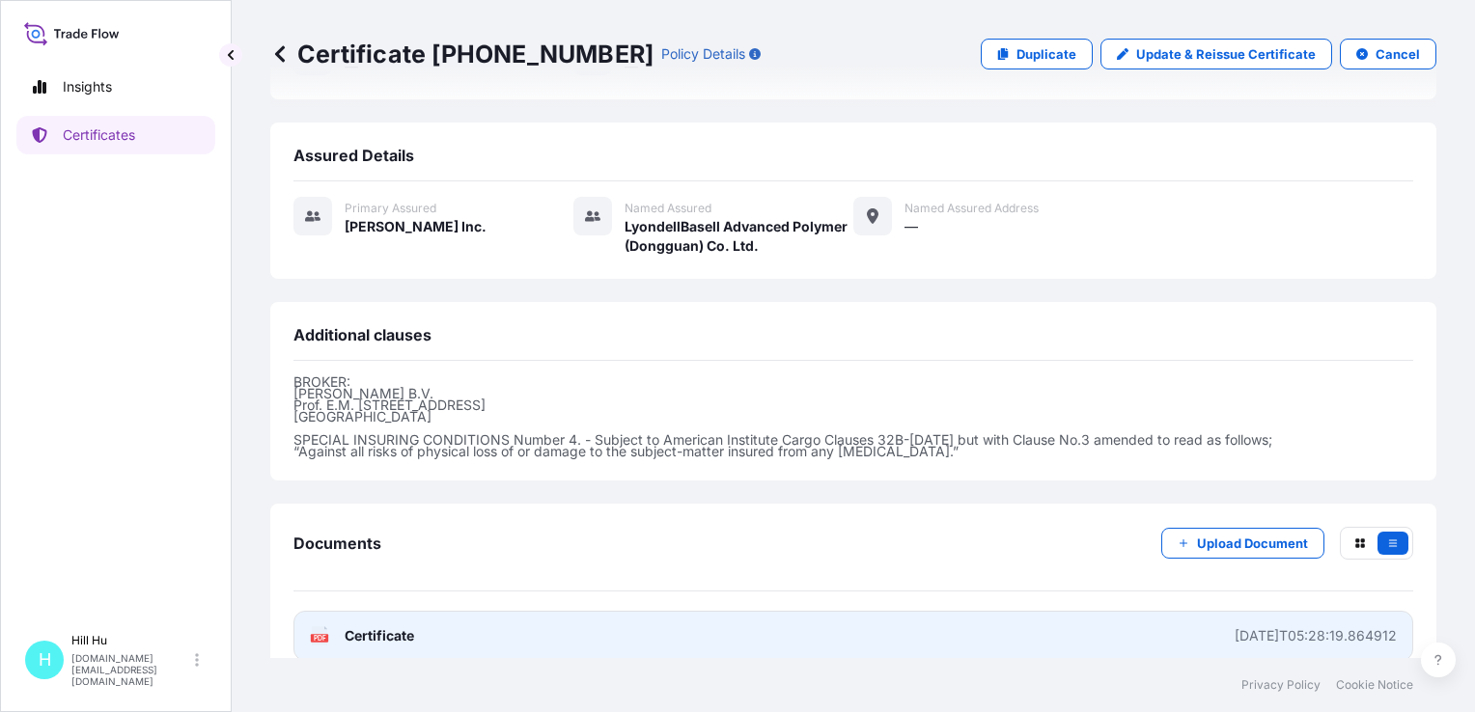
click at [357, 626] on span "Certificate" at bounding box center [379, 635] width 69 height 19
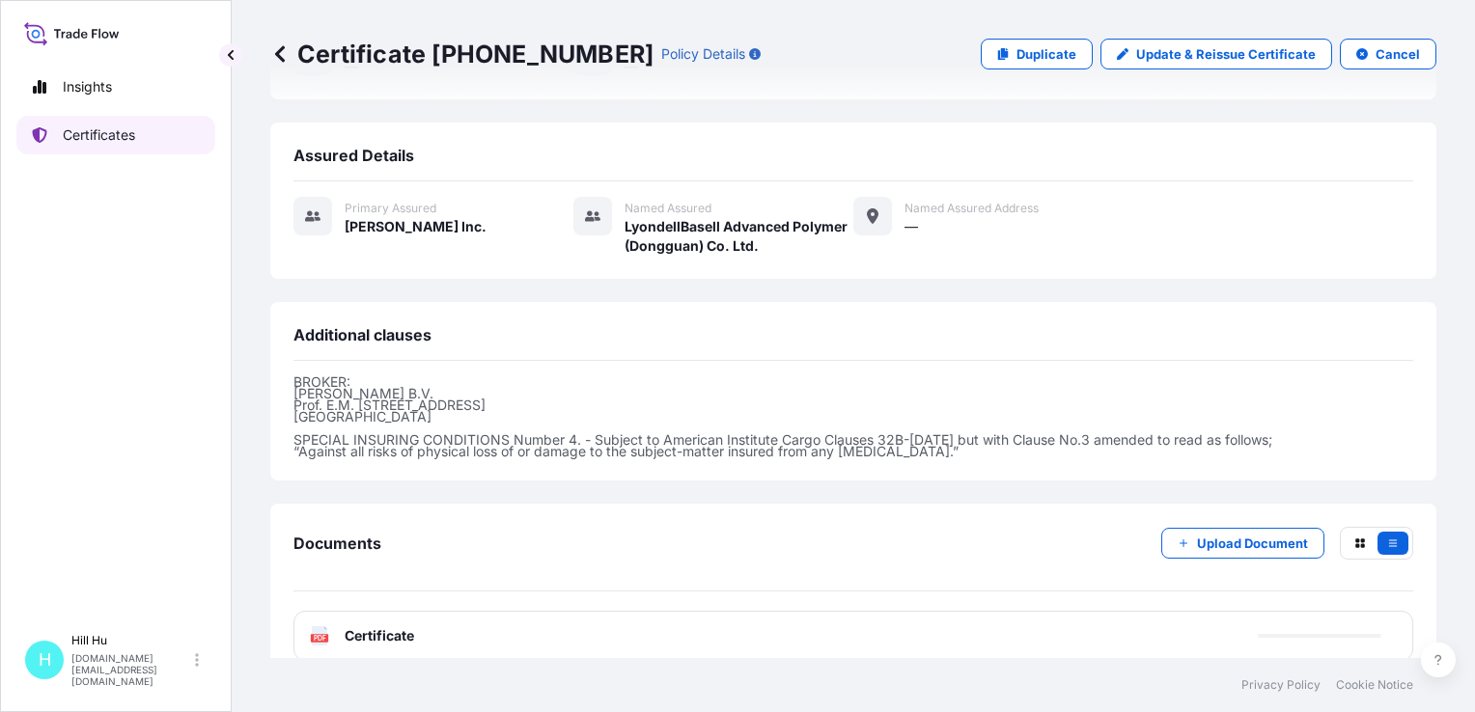
click at [97, 137] on p "Certificates" at bounding box center [99, 134] width 72 height 19
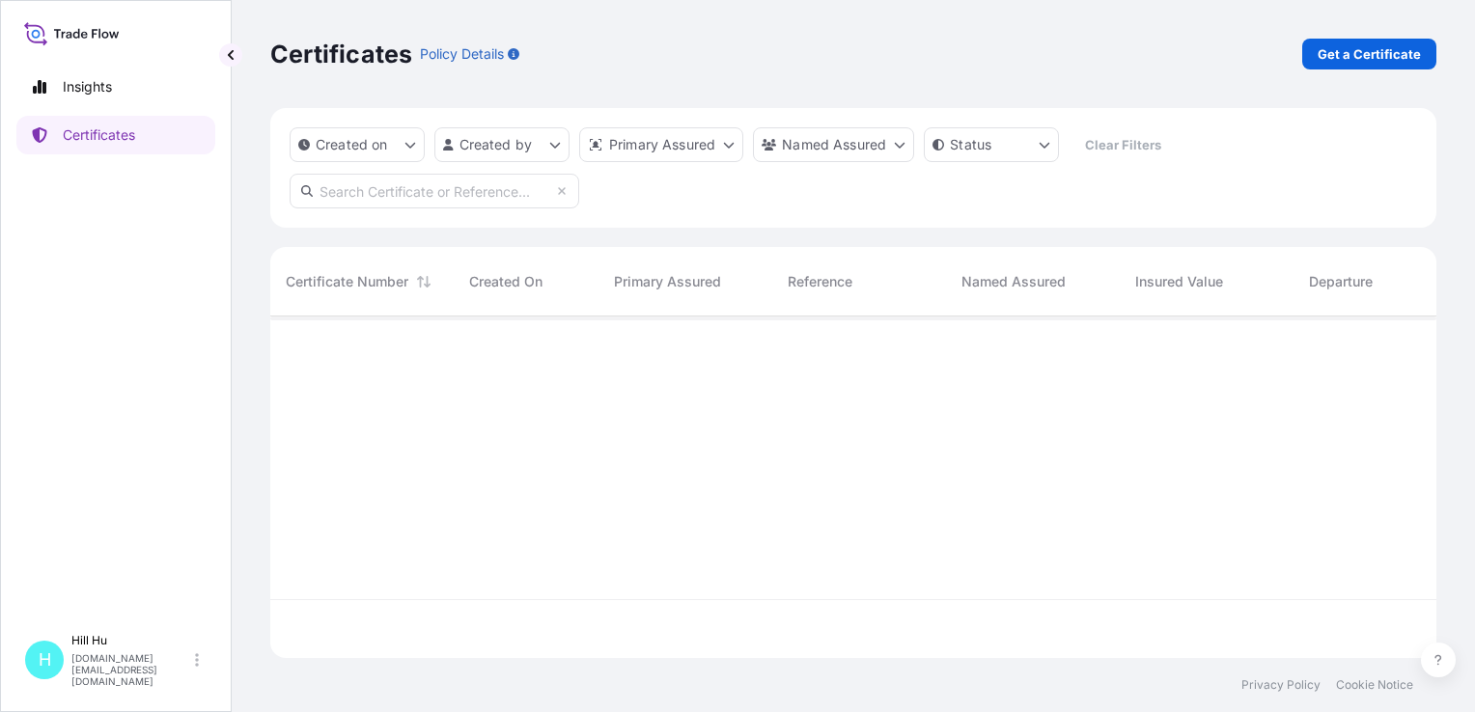
scroll to position [338, 1151]
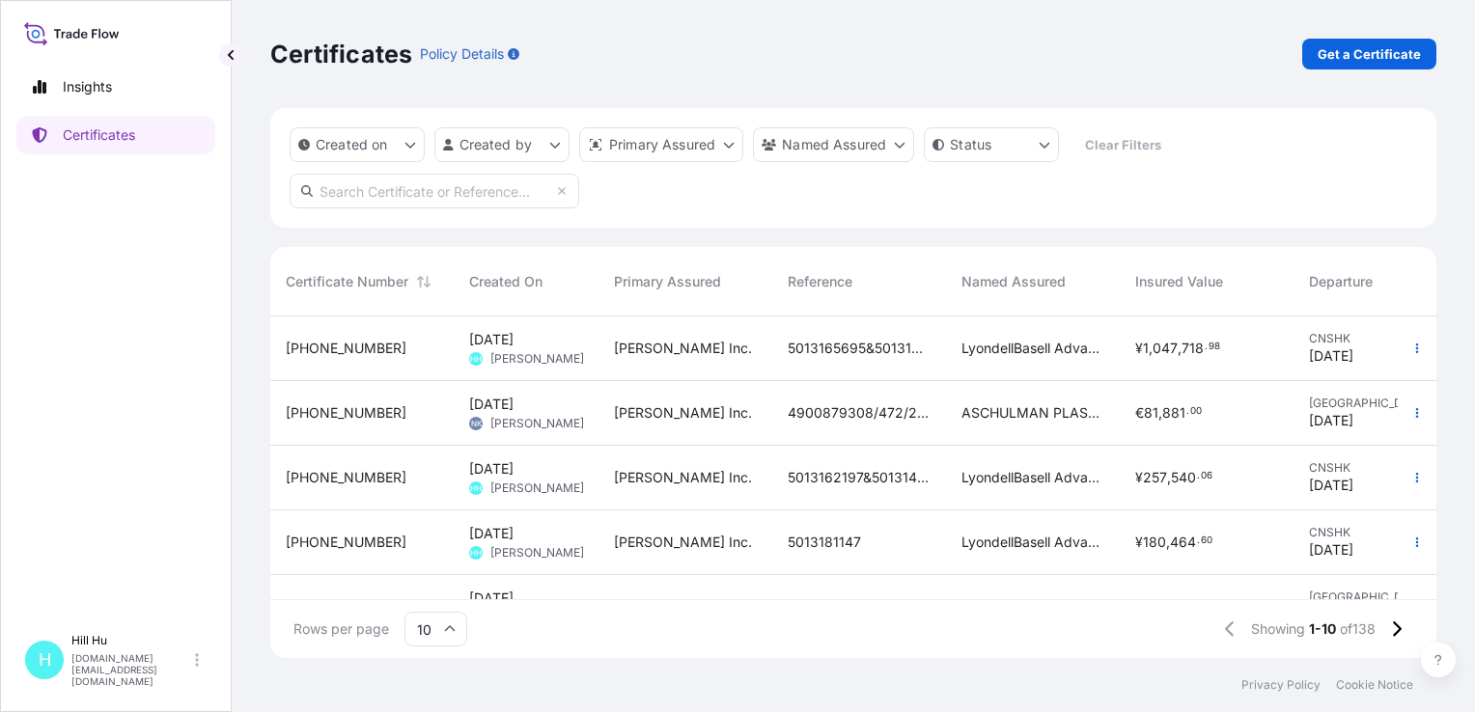
click at [492, 467] on span "[DATE]" at bounding box center [491, 468] width 44 height 19
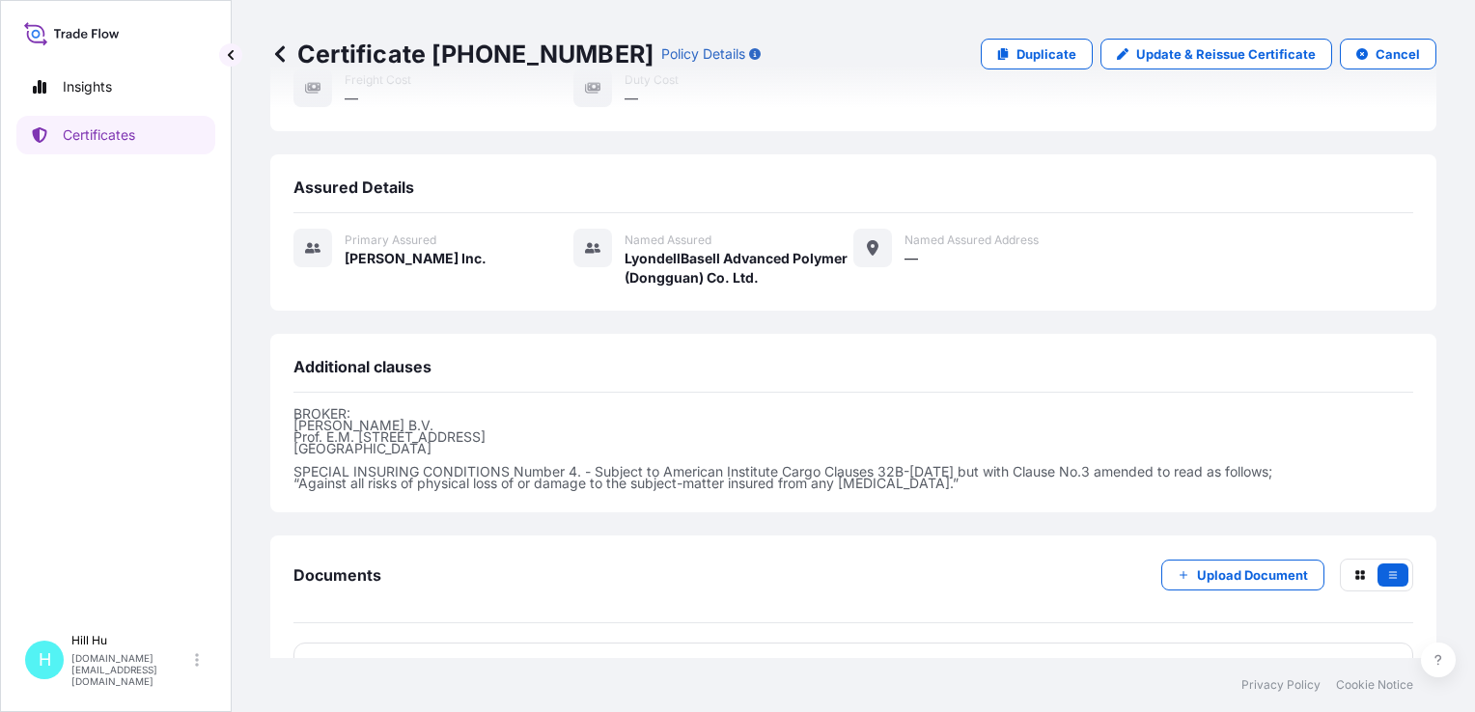
scroll to position [539, 0]
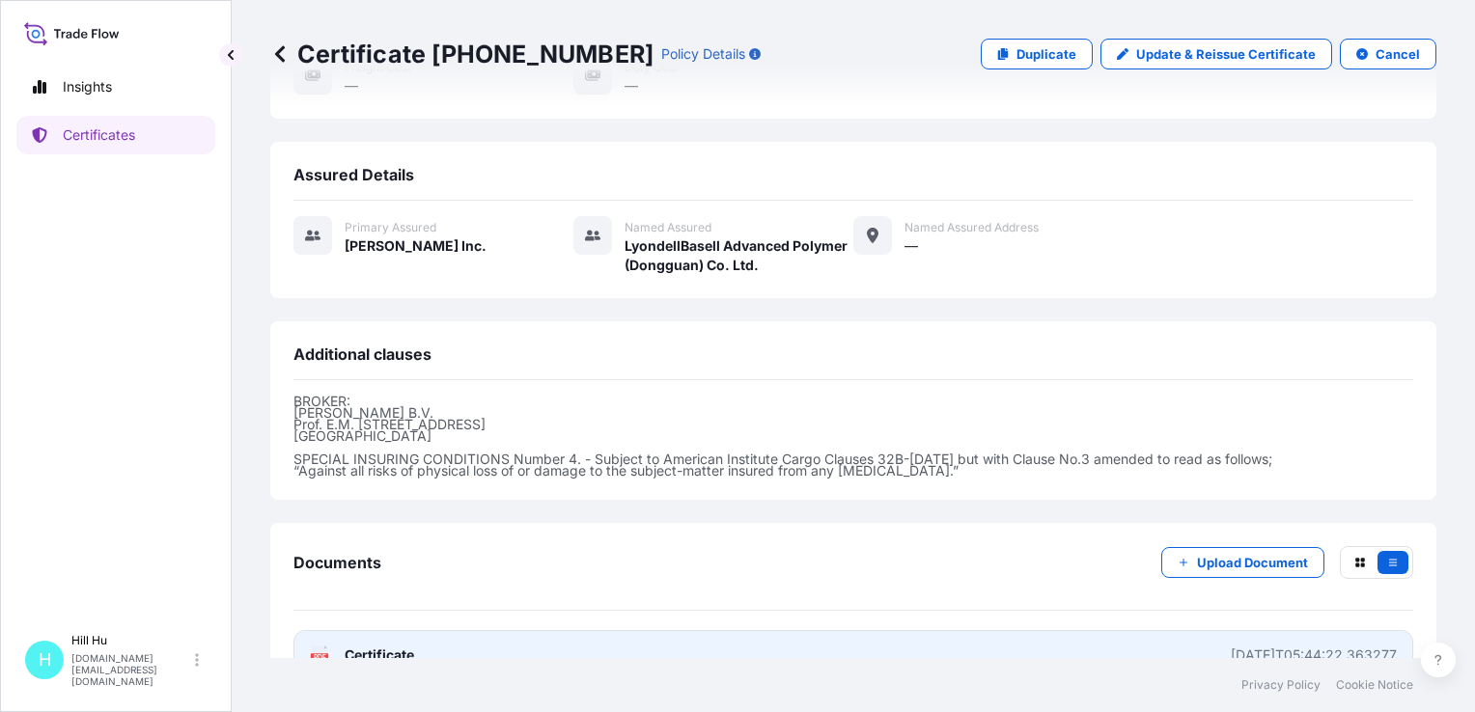
click at [369, 646] on span "Certificate" at bounding box center [379, 655] width 69 height 19
